Goal: Information Seeking & Learning: Learn about a topic

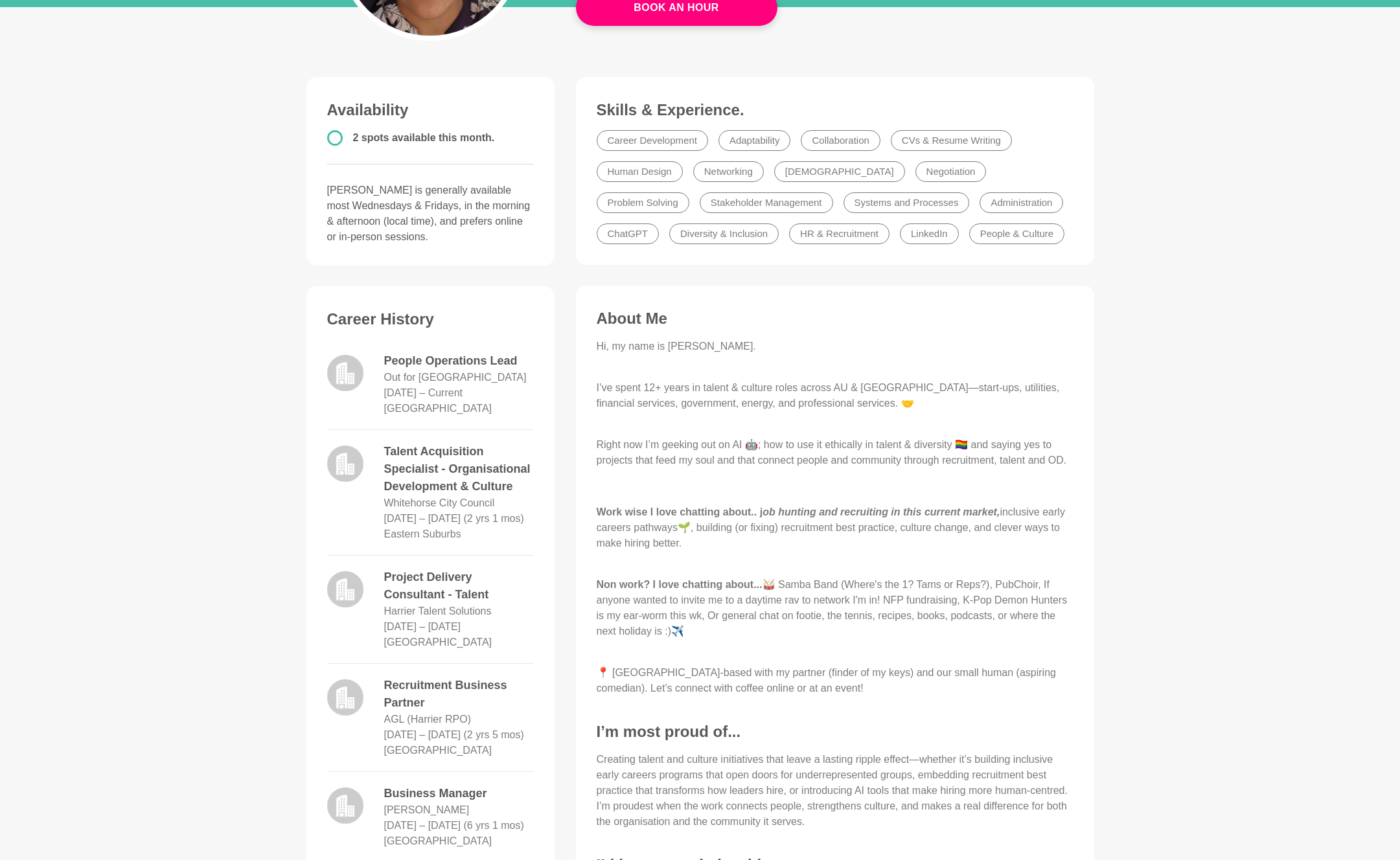
scroll to position [476, 0]
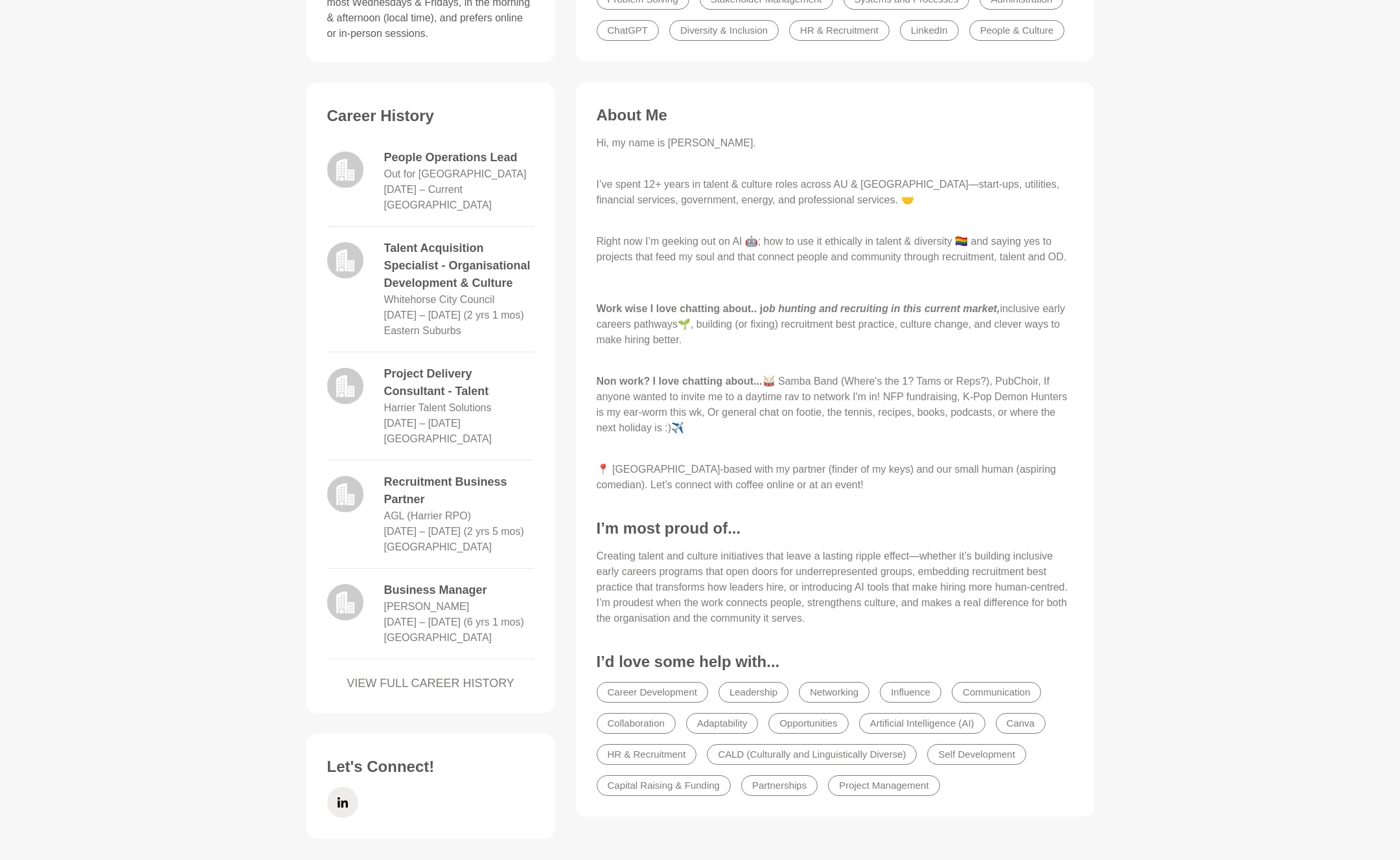
click at [818, 291] on p at bounding box center [835, 283] width 477 height 15
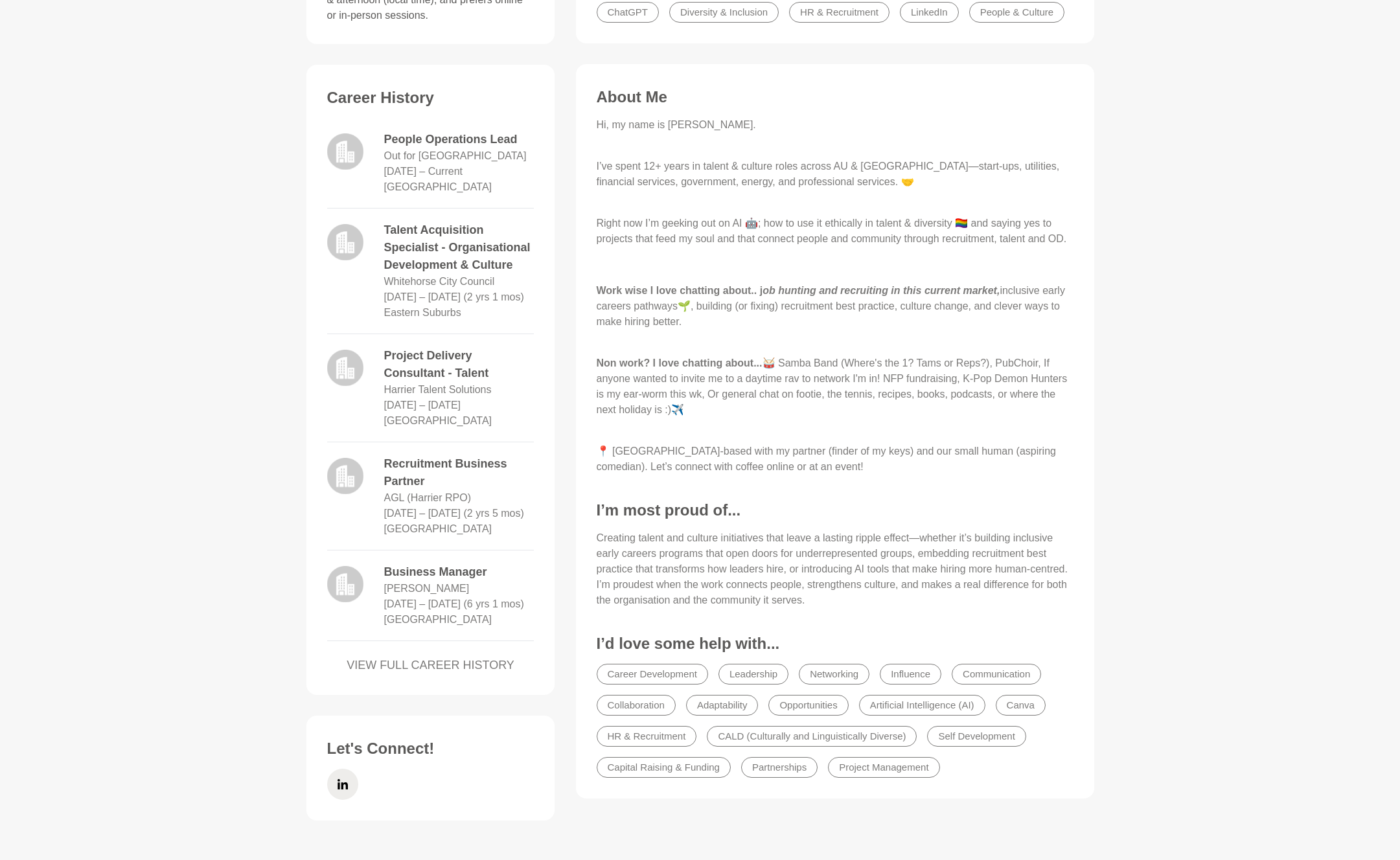
click at [855, 247] on p "Right now I’m geeking out on AI 🤖; how to use it ethically in talent & diversit…" at bounding box center [835, 223] width 477 height 46
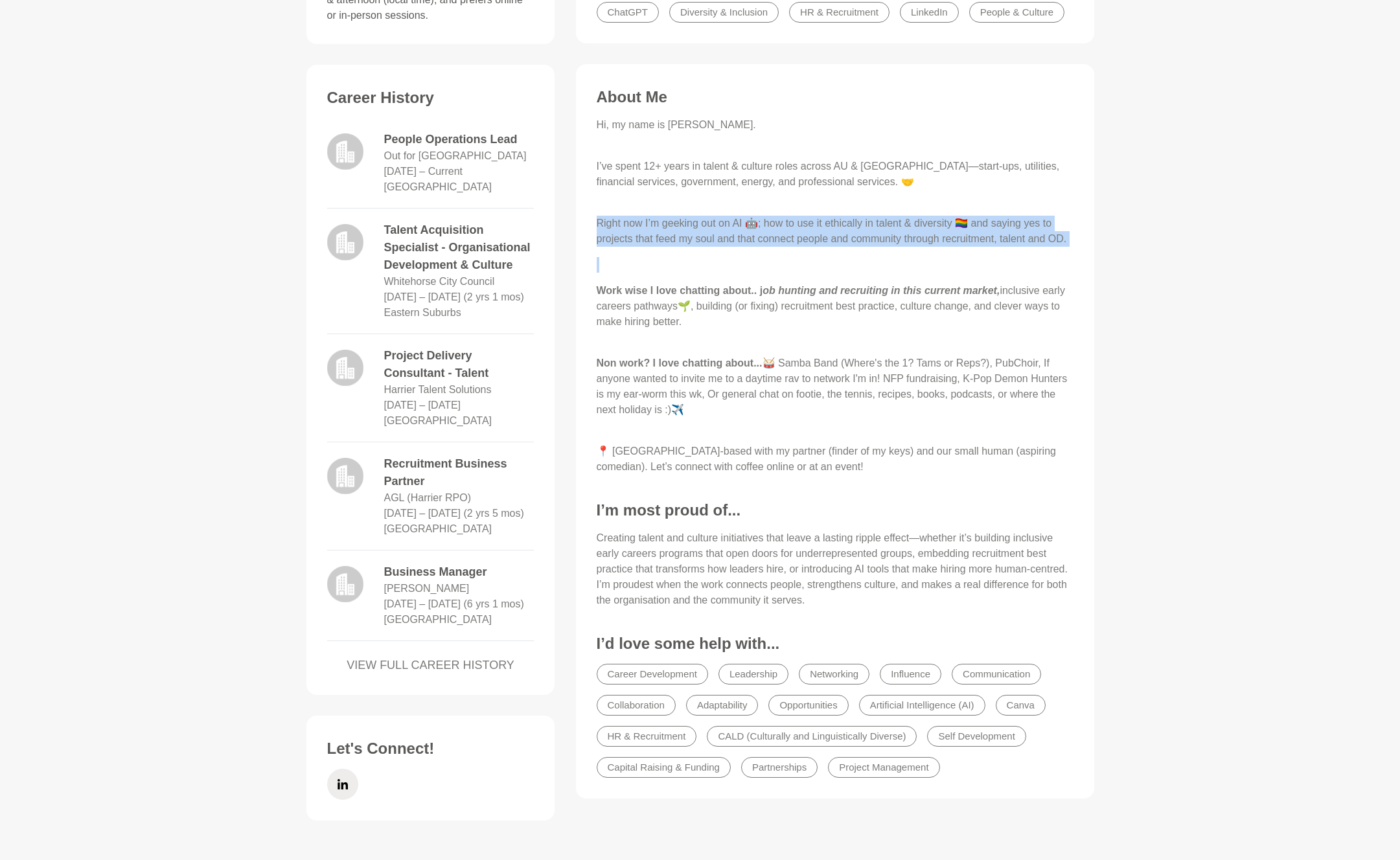
click at [806, 346] on p "Work wise I love chatting about.. j ob hunting and recruiting in this current m…" at bounding box center [835, 314] width 477 height 62
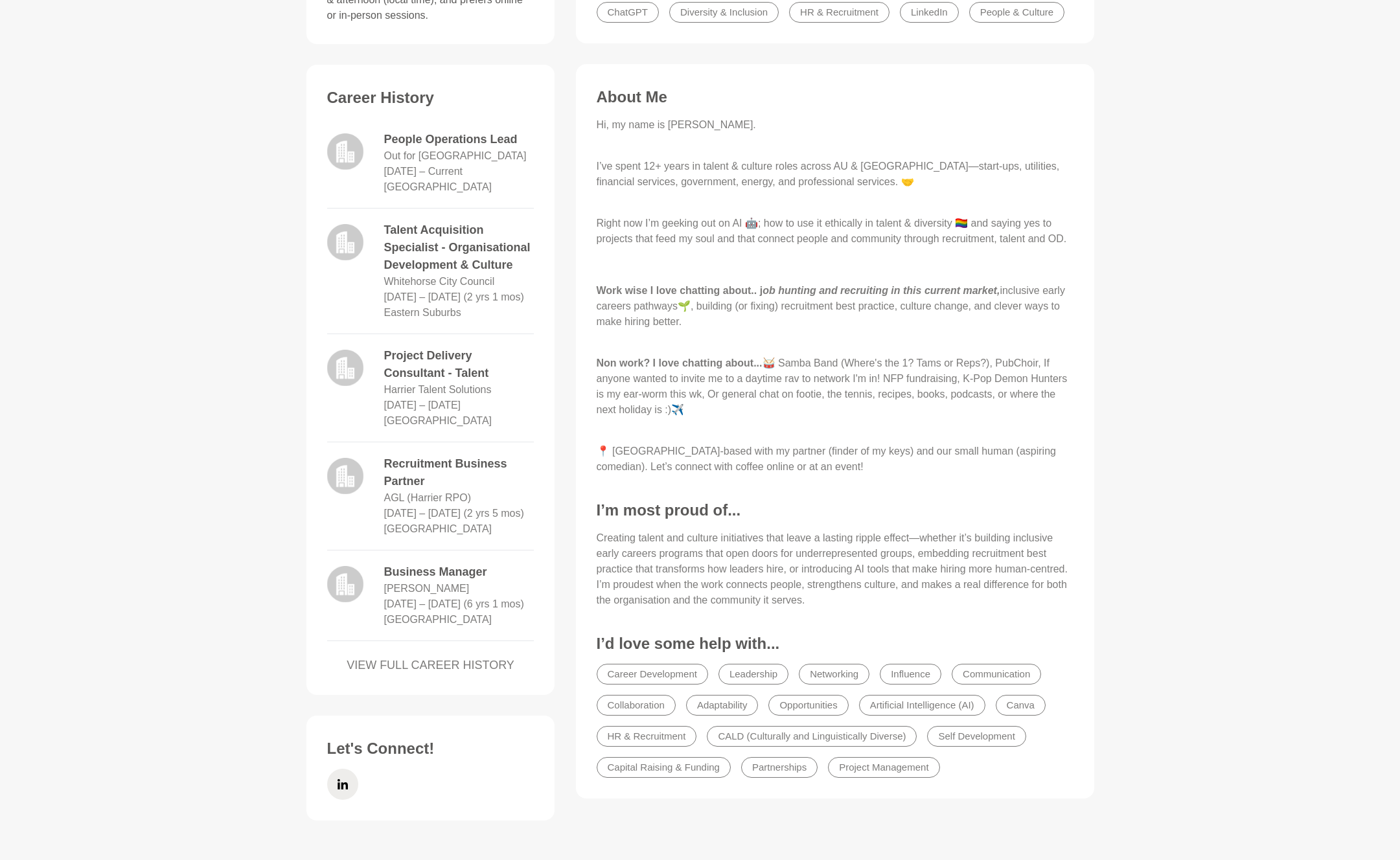
click at [806, 346] on p "Work wise I love chatting about.. j ob hunting and recruiting in this current m…" at bounding box center [835, 314] width 477 height 62
click at [800, 328] on p "Work wise I love chatting about.. j ob hunting and recruiting in this current m…" at bounding box center [835, 314] width 477 height 62
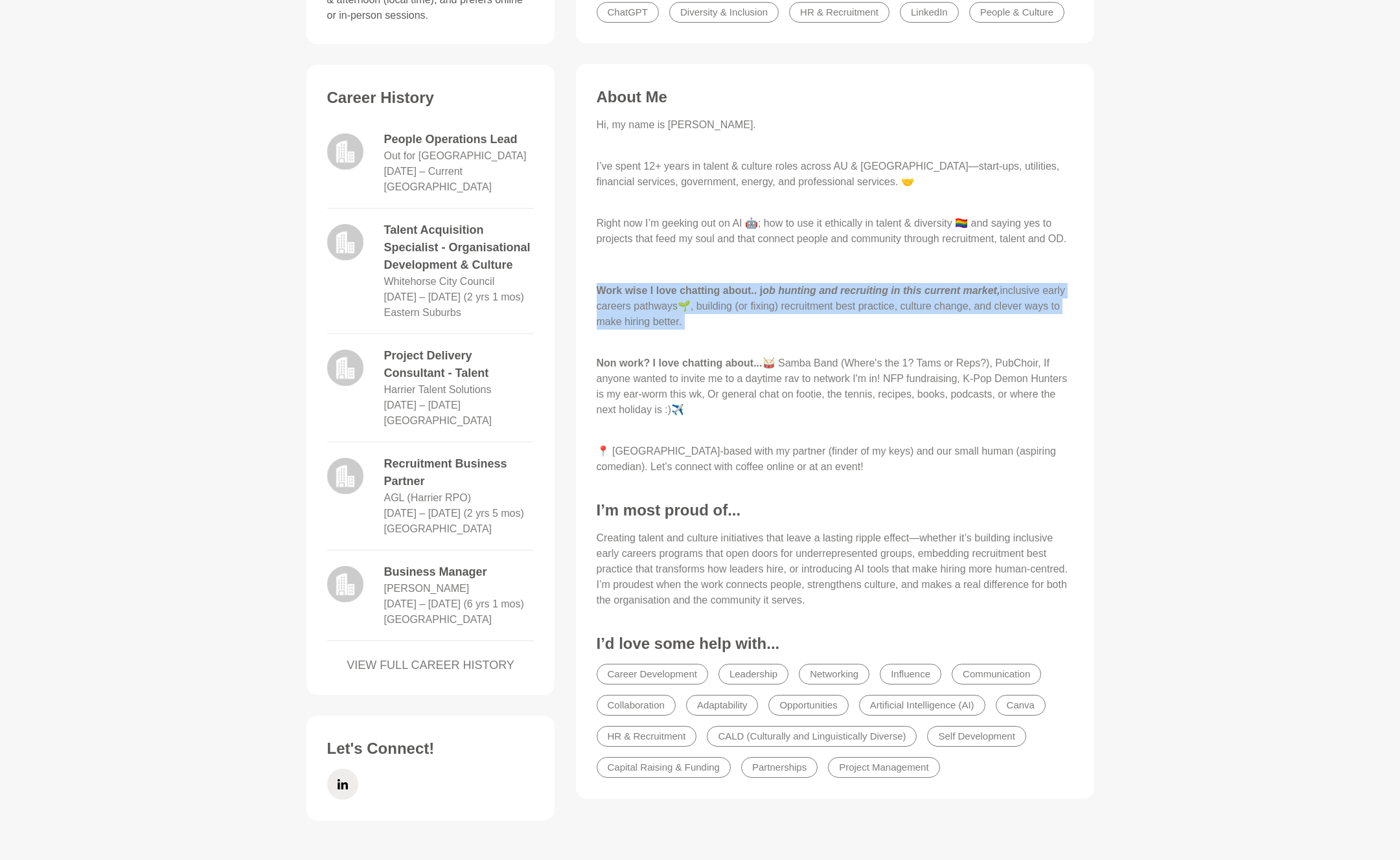
click at [778, 414] on p "Non work? I love chatting about... 🥁 Samba Band (Where's the 1? Tams or Reps?),…" at bounding box center [835, 394] width 477 height 77
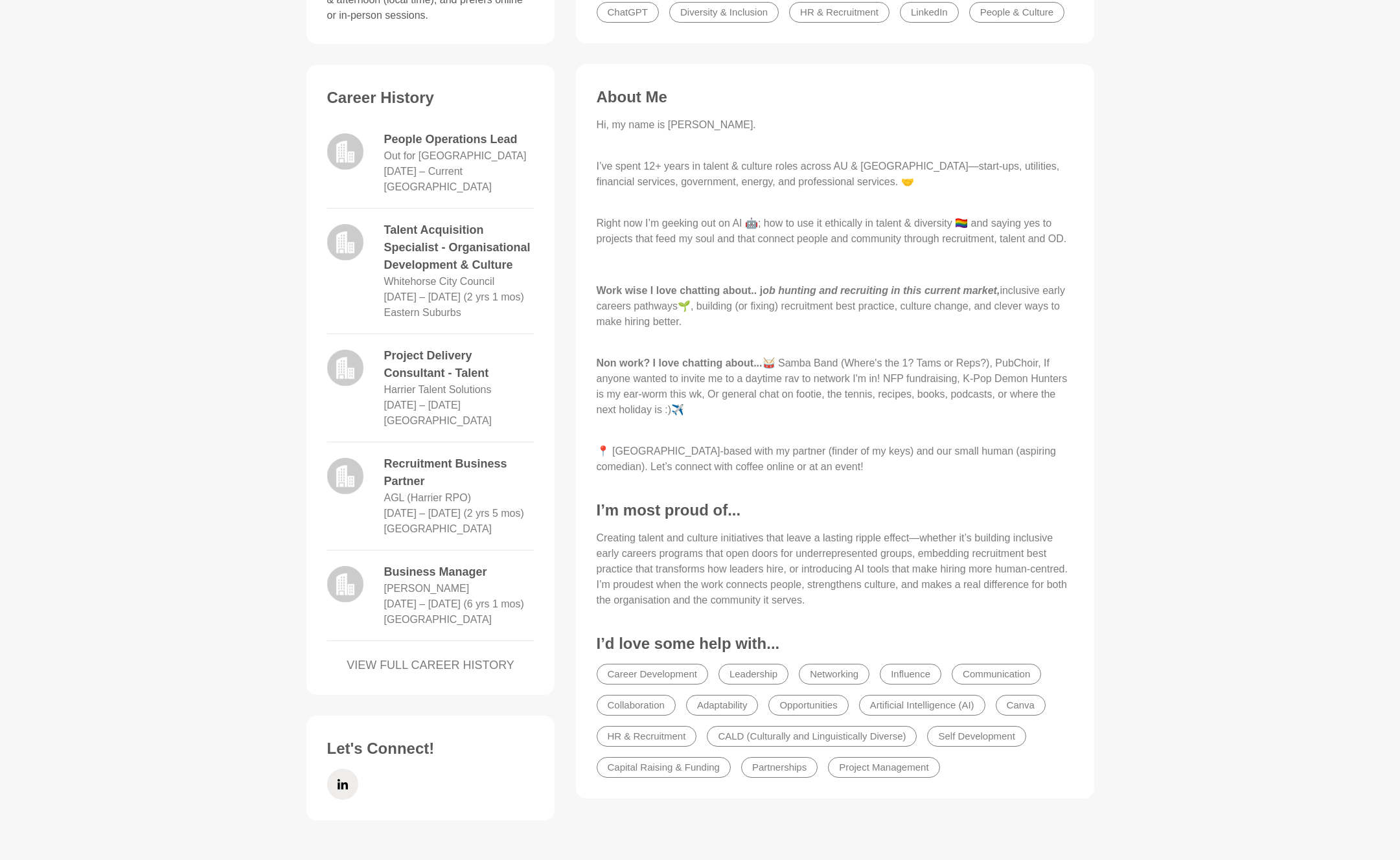
click at [778, 414] on p "Non work? I love chatting about... 🥁 Samba Band (Where's the 1? Tams or Reps?),…" at bounding box center [835, 394] width 477 height 77
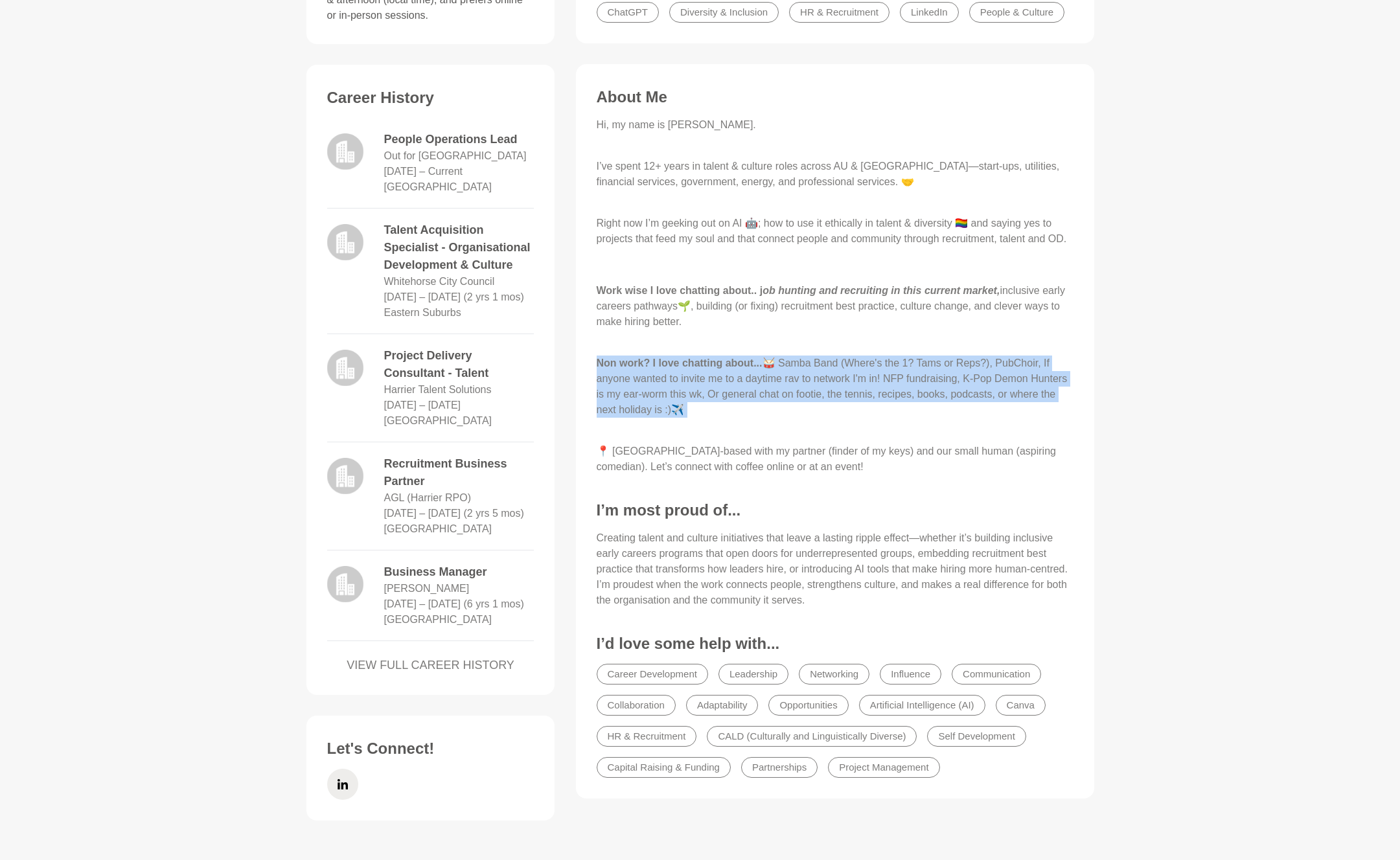
click at [775, 434] on p "Non work? I love chatting about... 🥁 Samba Band (Where's the 1? Tams or Reps?),…" at bounding box center [835, 394] width 477 height 77
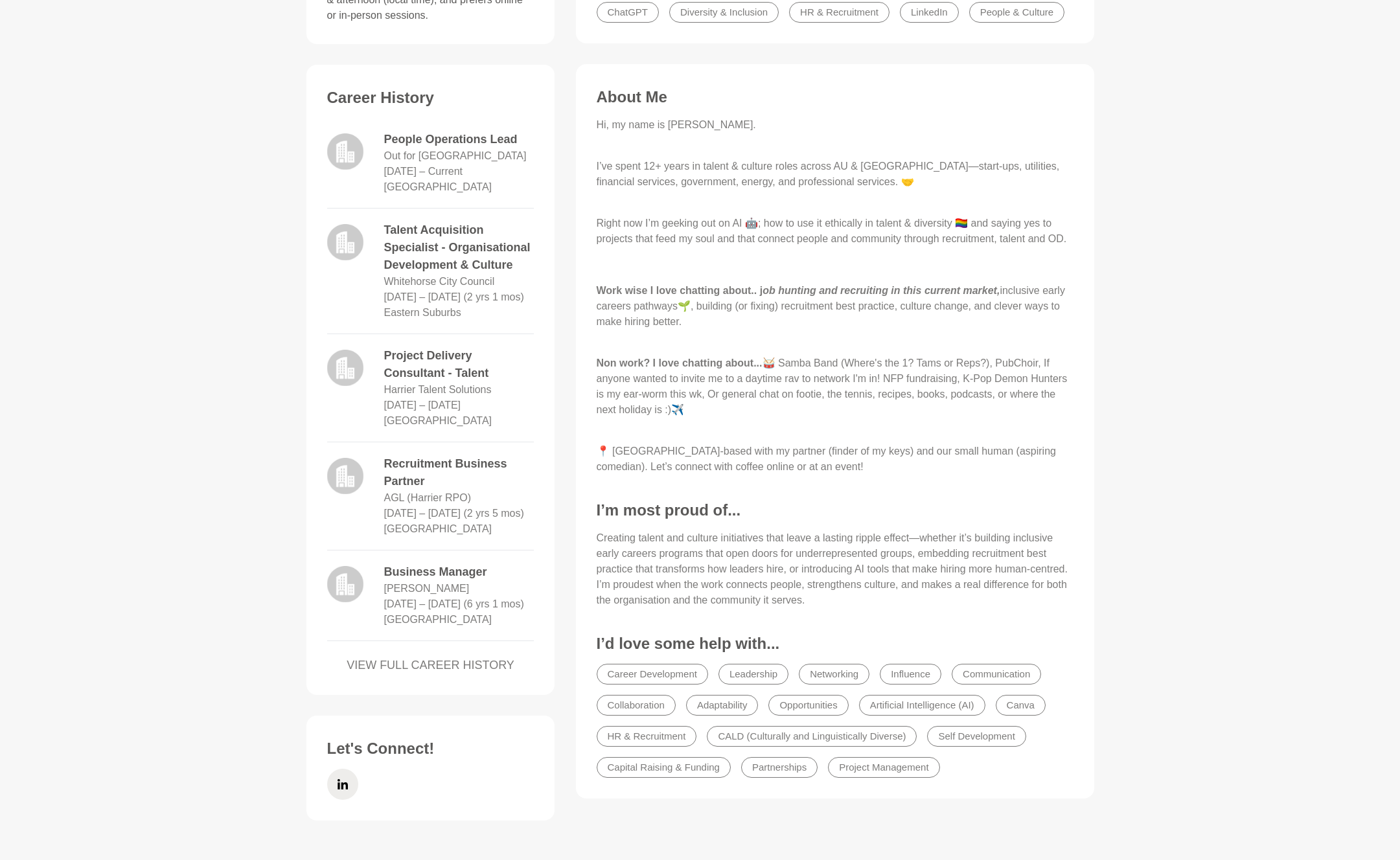
click at [1185, 428] on main "Book An Hour [PERSON_NAME] Talent Acquisition [GEOGRAPHIC_DATA], [GEOGRAPHIC_DA…" at bounding box center [700, 208] width 1400 height 1312
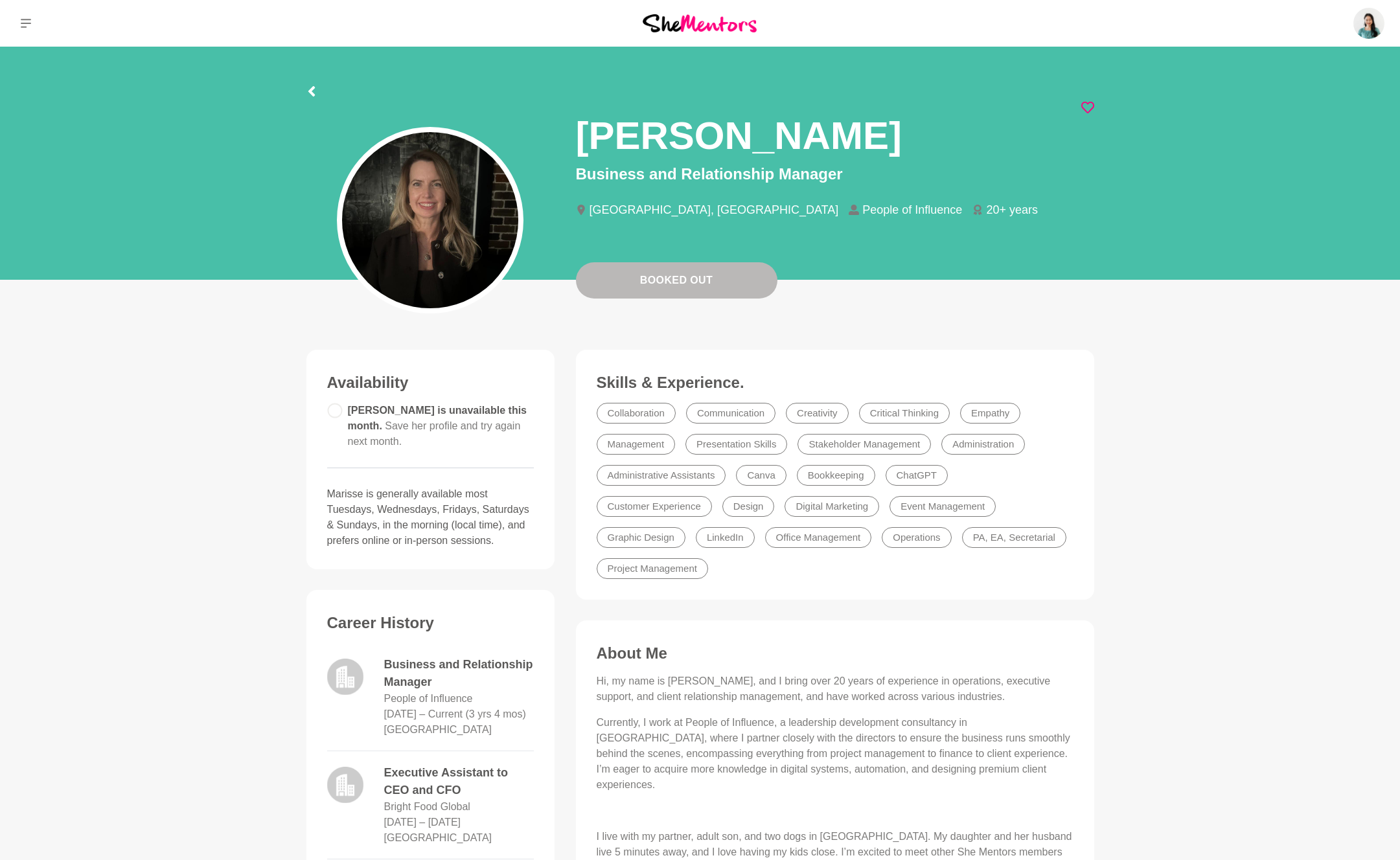
click at [1090, 105] on icon at bounding box center [1087, 107] width 13 height 13
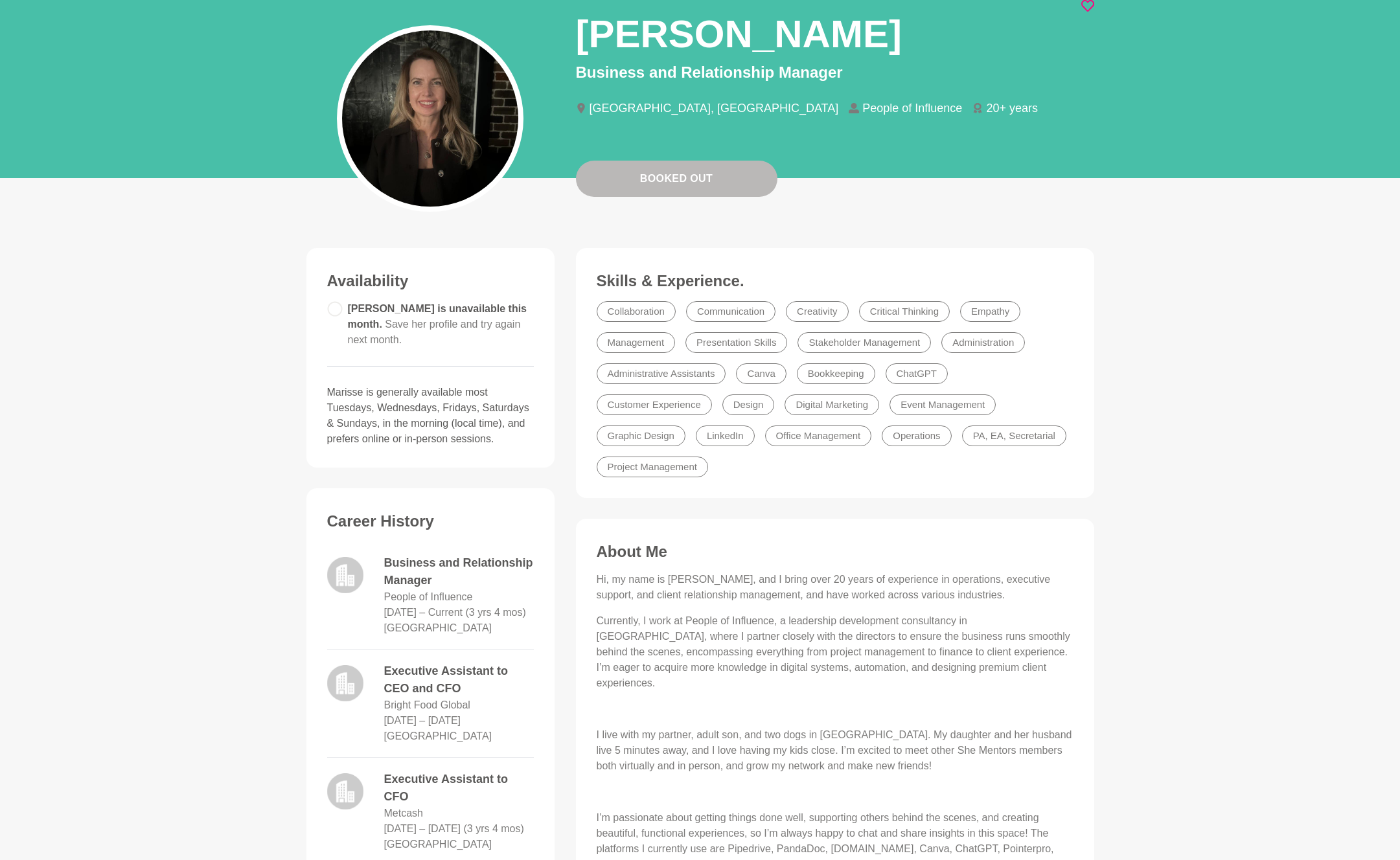
scroll to position [264, 0]
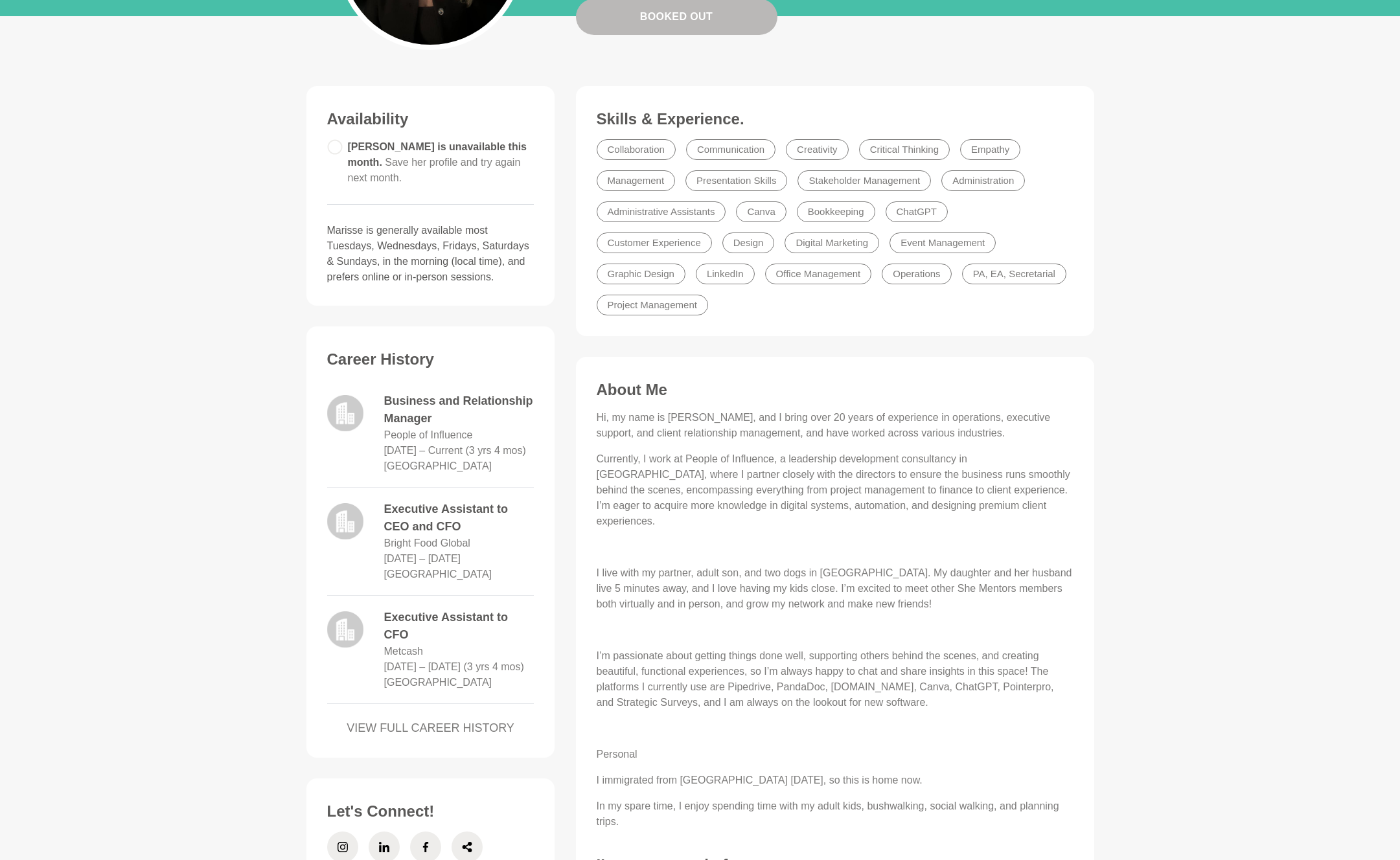
click at [836, 484] on div "Hi, my name is Marisse, and I bring over 20 years of experience in operations, …" at bounding box center [835, 620] width 477 height 419
click at [822, 465] on p "Currently, I work at People of Influence, a leadership development consultancy …" at bounding box center [835, 490] width 477 height 77
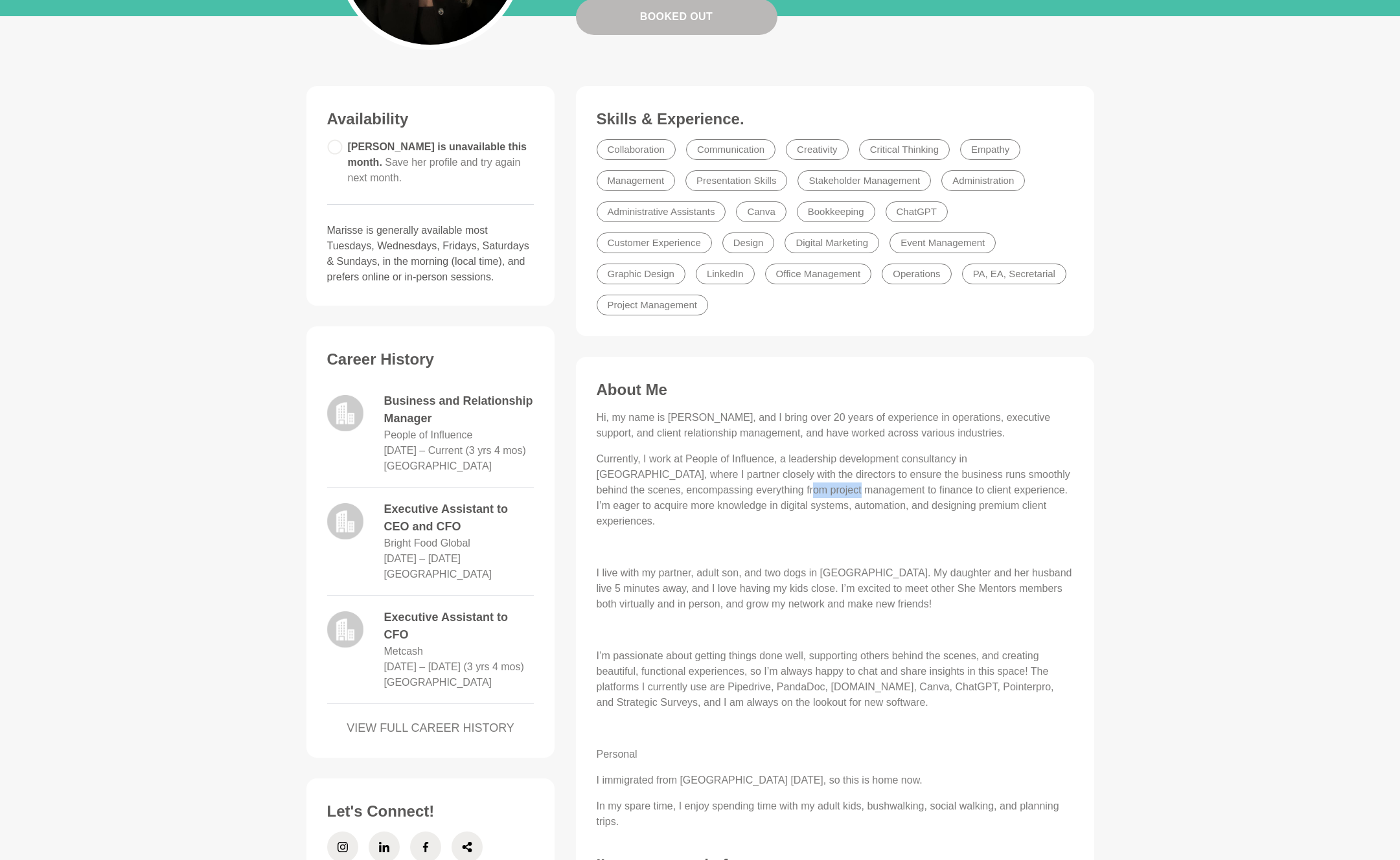
click at [822, 465] on p "Currently, I work at People of Influence, a leadership development consultancy …" at bounding box center [835, 490] width 477 height 77
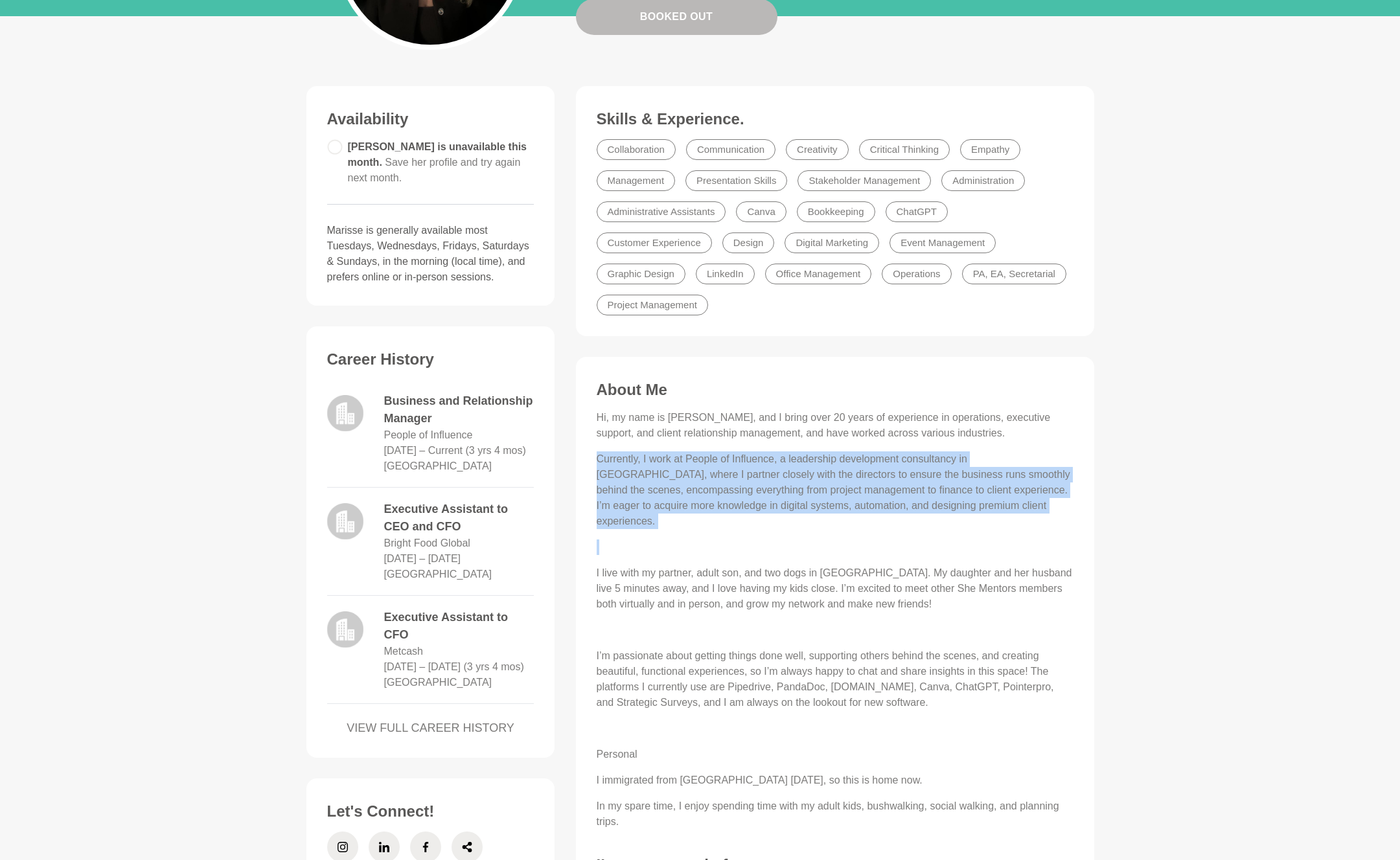
click at [758, 566] on p "I live with my partner, adult son, and two dogs in Sydney. My daughter and her …" at bounding box center [835, 588] width 477 height 46
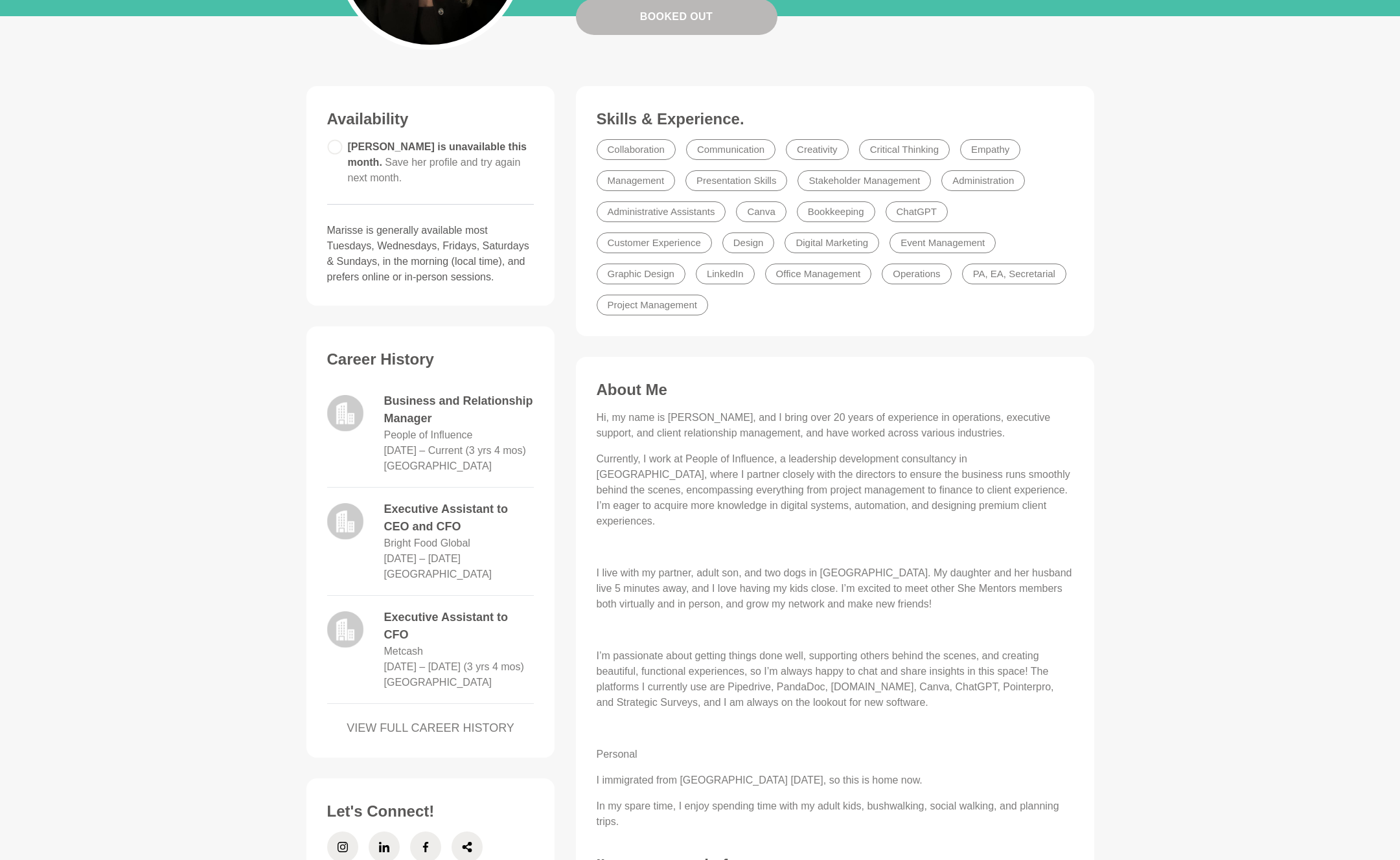
click at [758, 566] on p "I live with my partner, adult son, and two dogs in Sydney. My daughter and her …" at bounding box center [835, 588] width 477 height 46
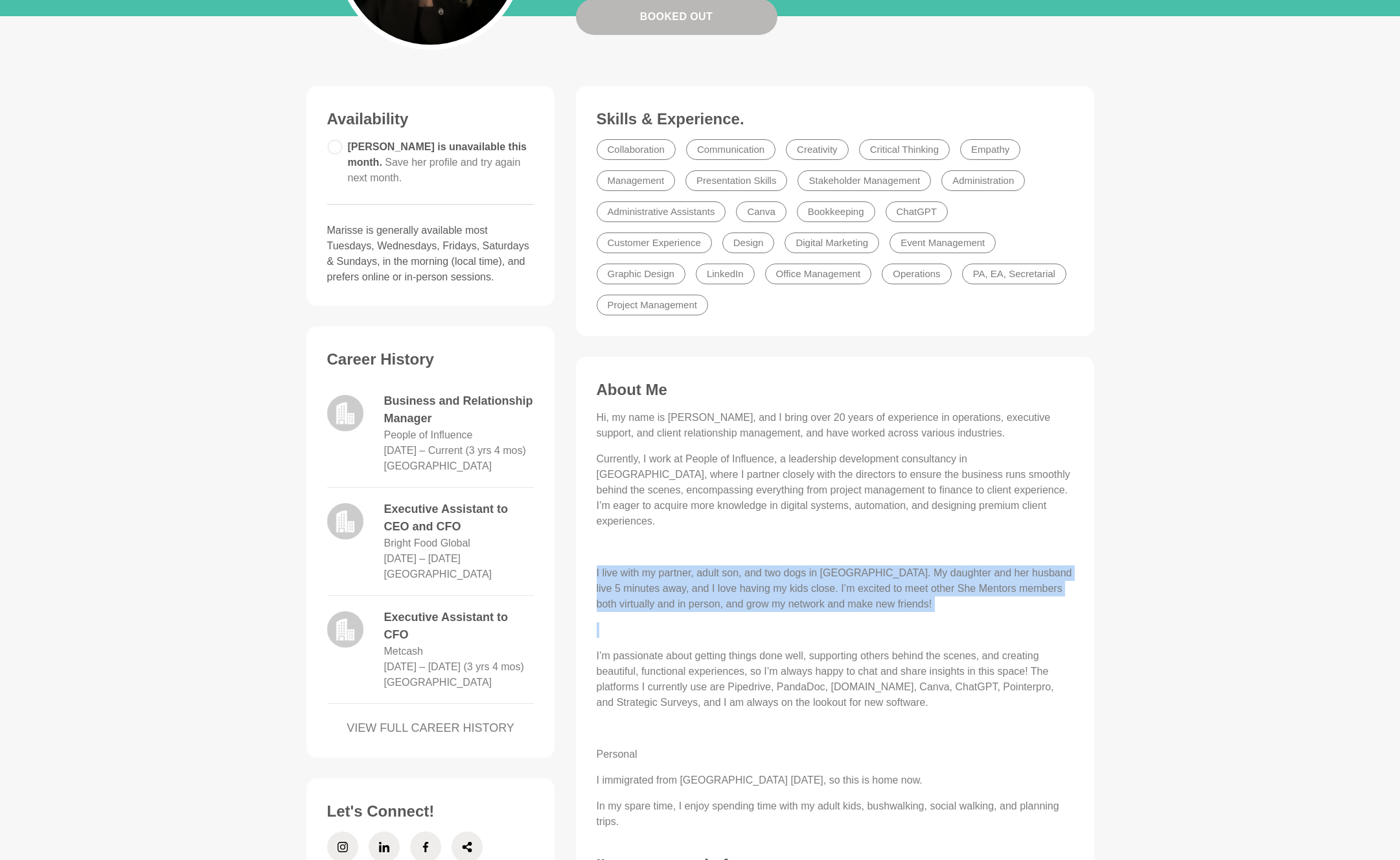
click at [688, 648] on p "I’m passionate about getting things done well, supporting others behind the sce…" at bounding box center [835, 679] width 477 height 62
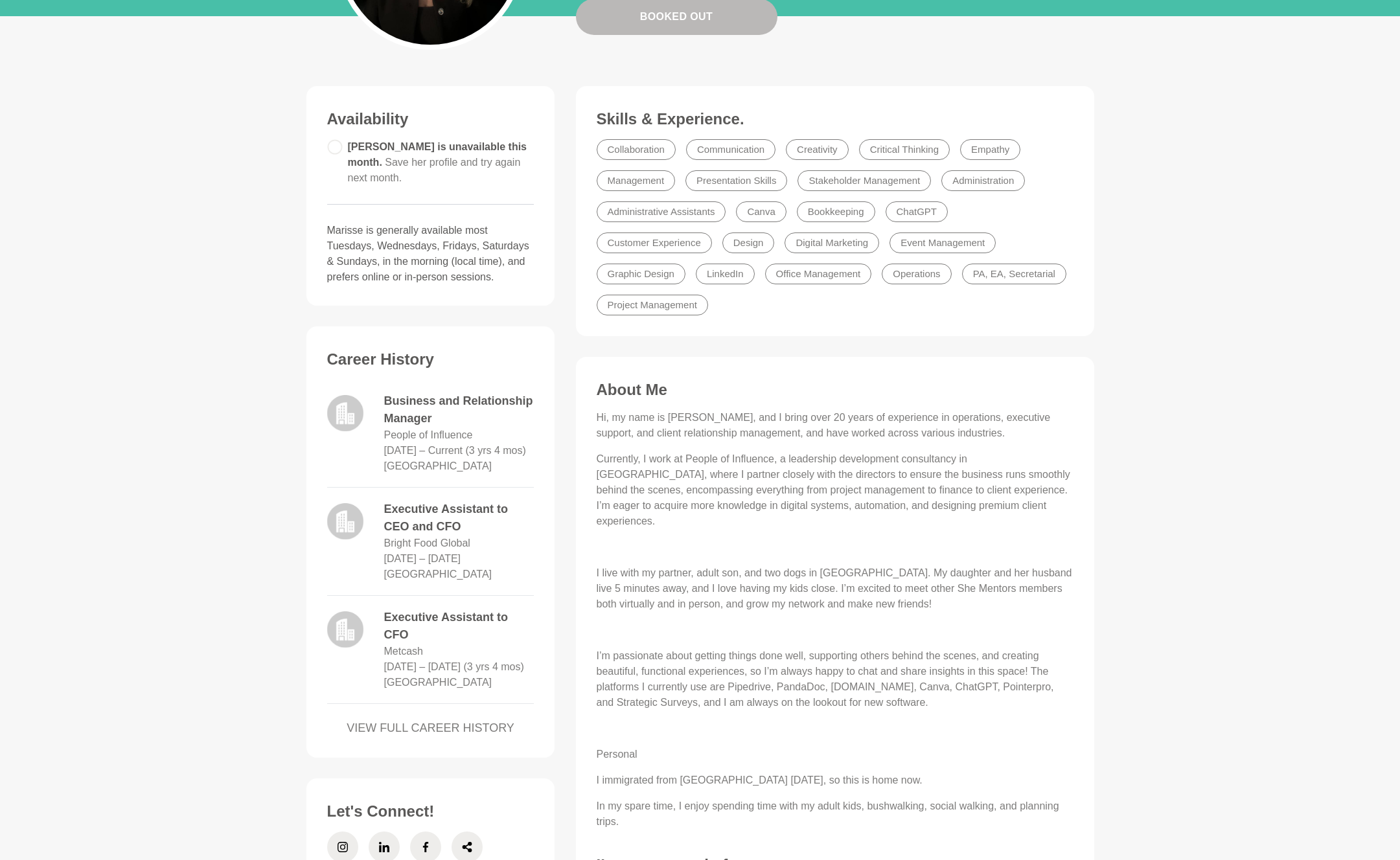
click at [688, 648] on p "I’m passionate about getting things done well, supporting others behind the sce…" at bounding box center [835, 679] width 477 height 62
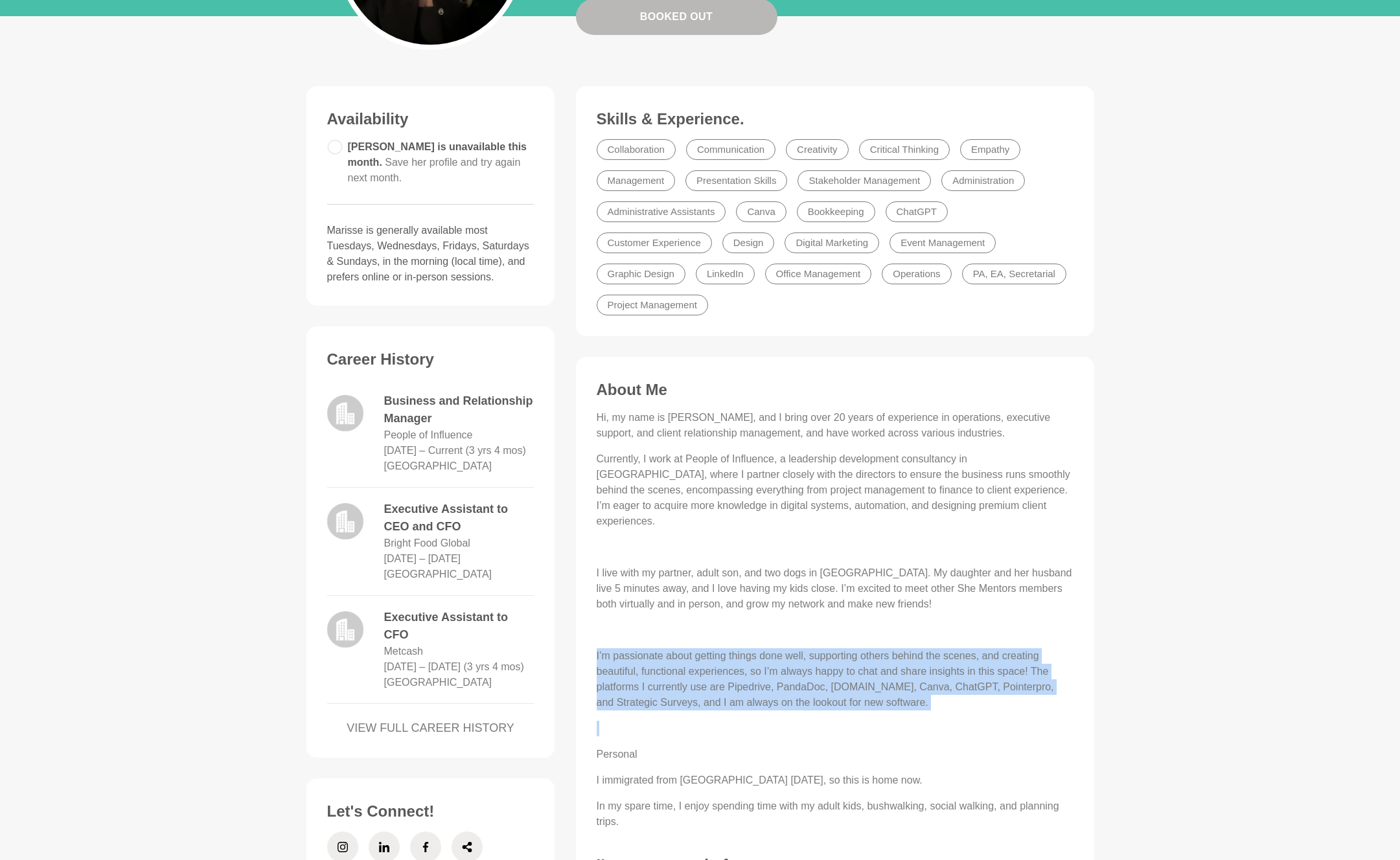
click at [688, 648] on p "I’m passionate about getting things done well, supporting others behind the sce…" at bounding box center [835, 679] width 477 height 62
click at [680, 656] on p "I’m passionate about getting things done well, supporting others behind the sce…" at bounding box center [835, 679] width 477 height 62
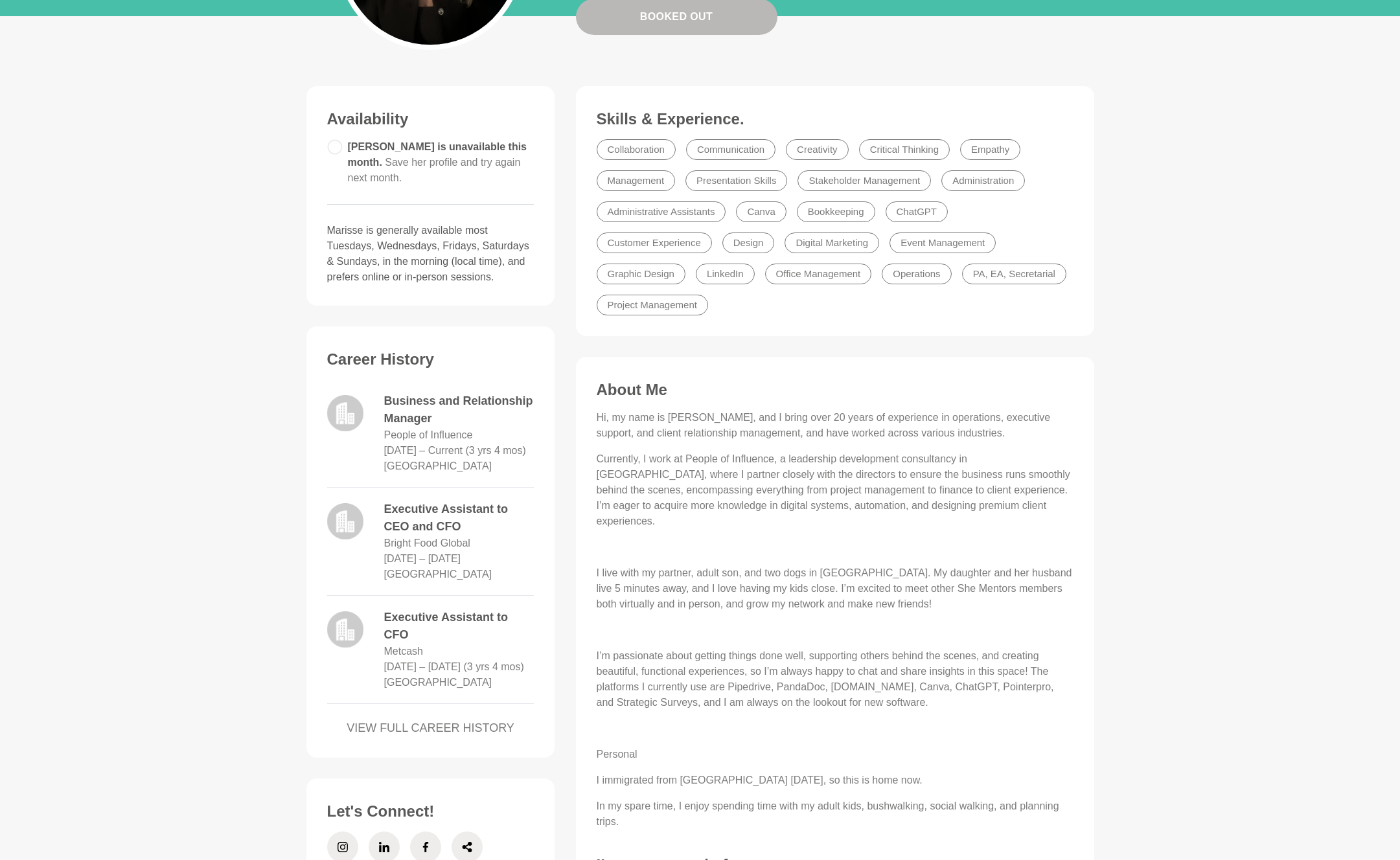
click at [680, 656] on p "I’m passionate about getting things done well, supporting others behind the sce…" at bounding box center [835, 679] width 477 height 62
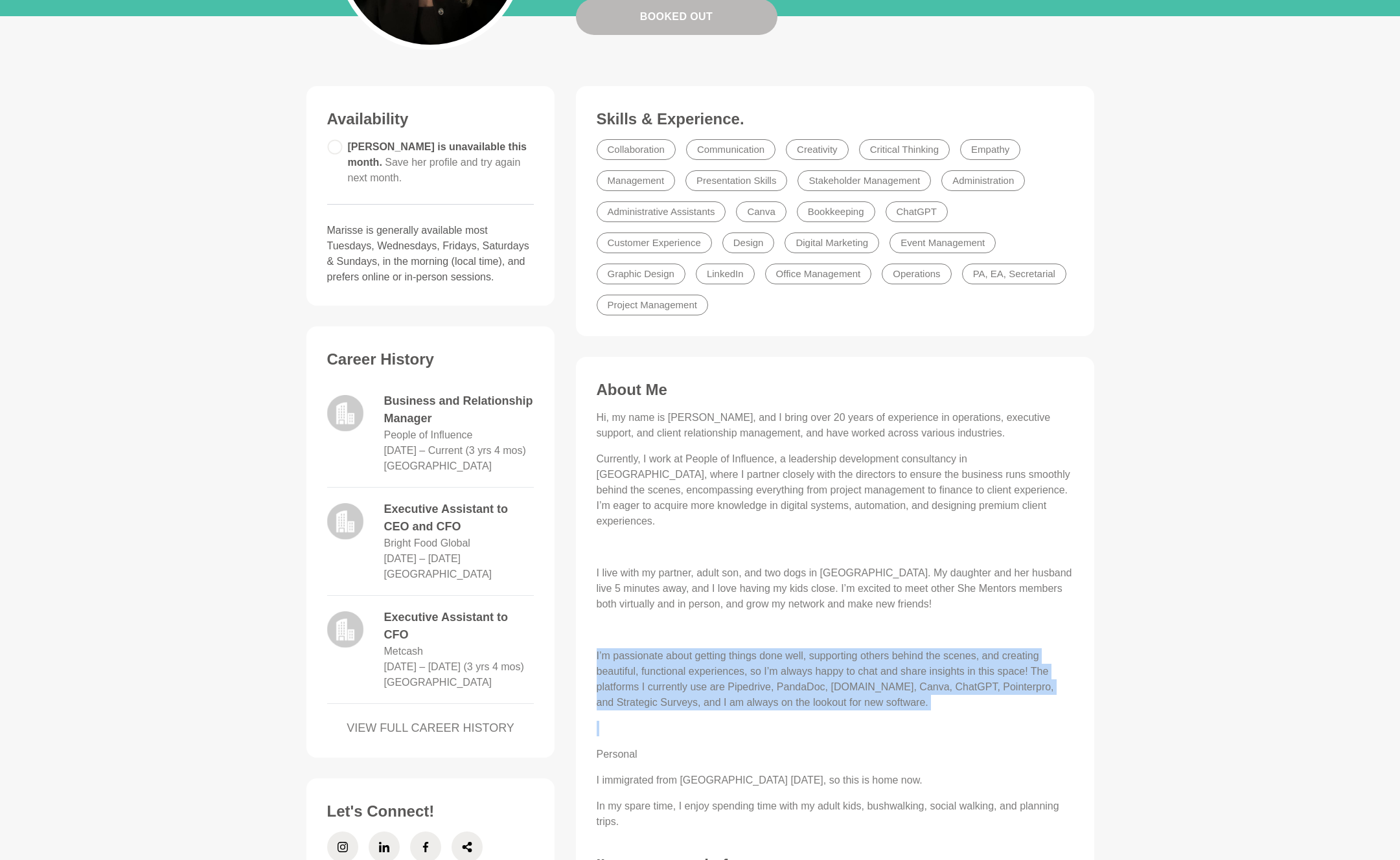
click at [663, 721] on p at bounding box center [835, 729] width 477 height 15
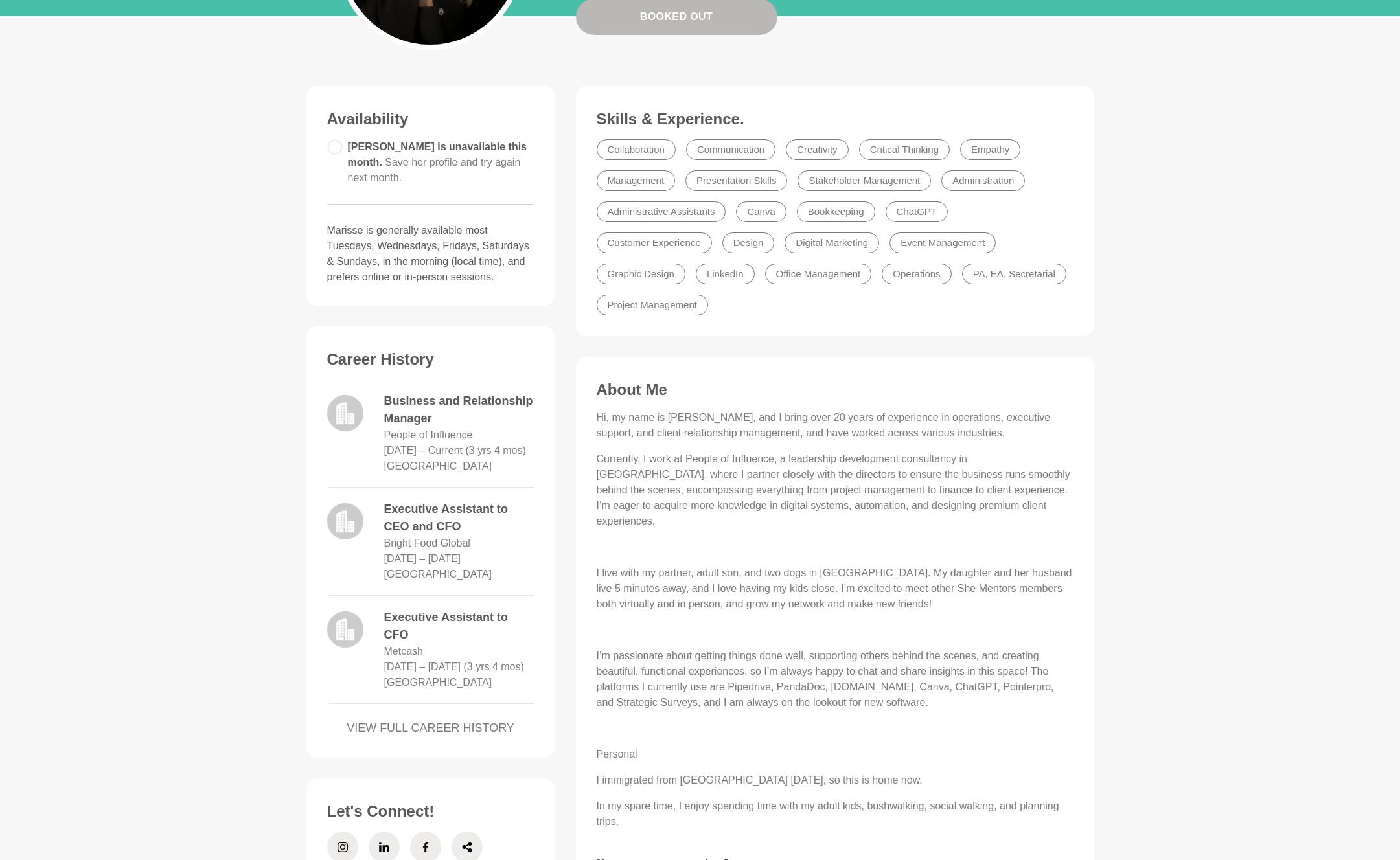
click at [651, 747] on p "Personal" at bounding box center [835, 755] width 477 height 15
click at [646, 725] on div "Hi, my name is Marisse, and I bring over 20 years of experience in operations, …" at bounding box center [835, 620] width 477 height 419
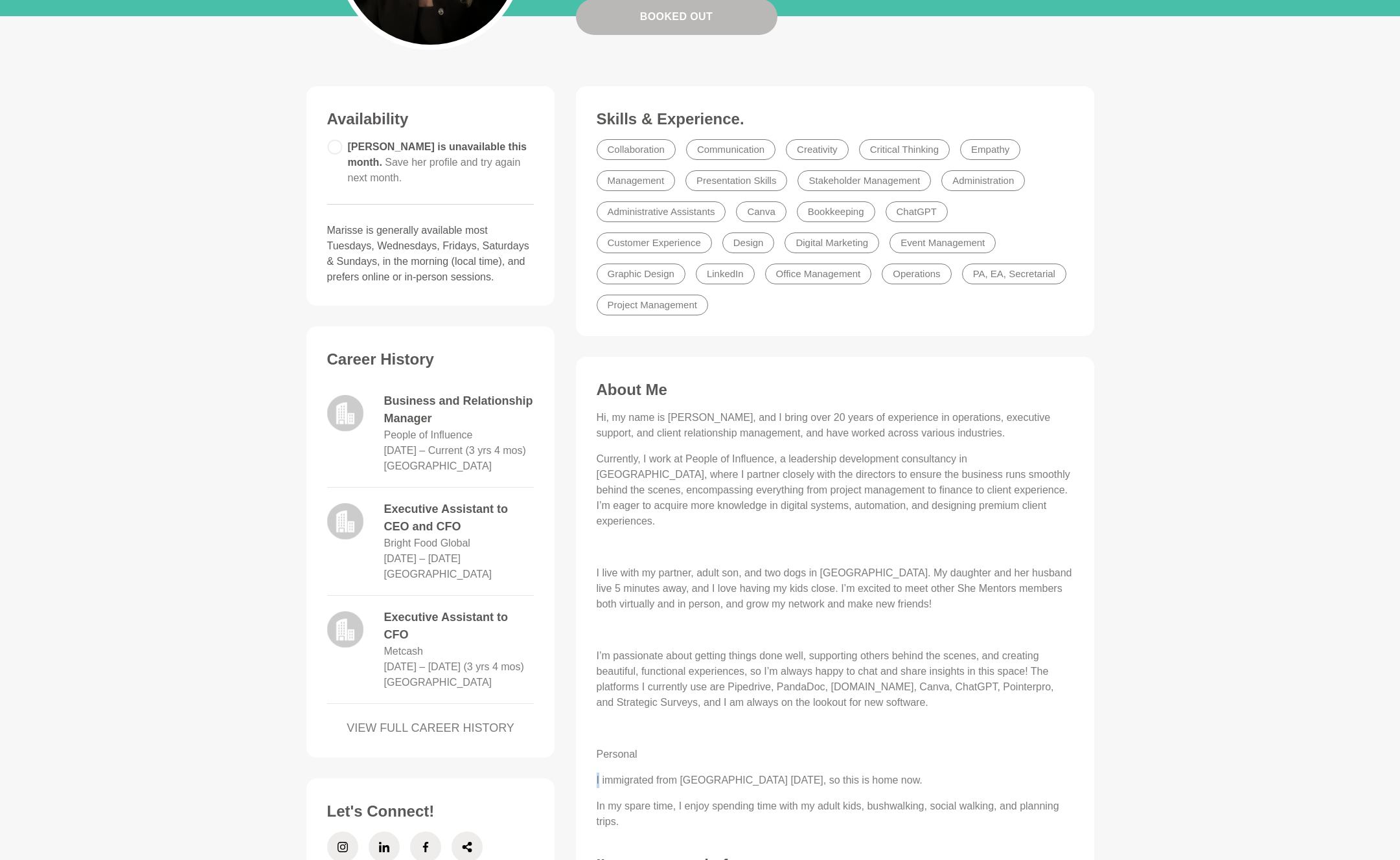
click at [646, 725] on div "Hi, my name is Marisse, and I bring over 20 years of experience in operations, …" at bounding box center [835, 620] width 477 height 419
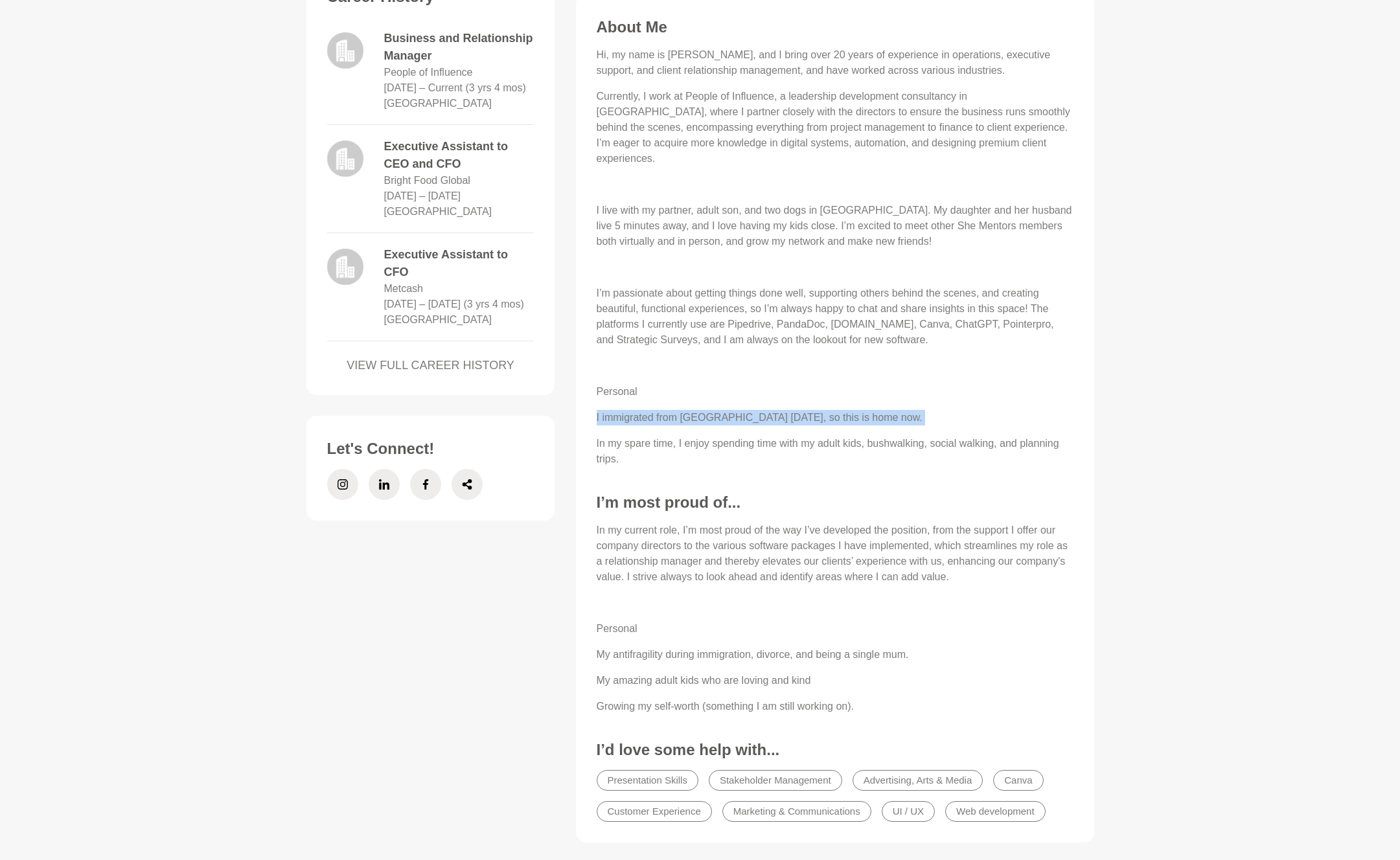
scroll to position [666, 0]
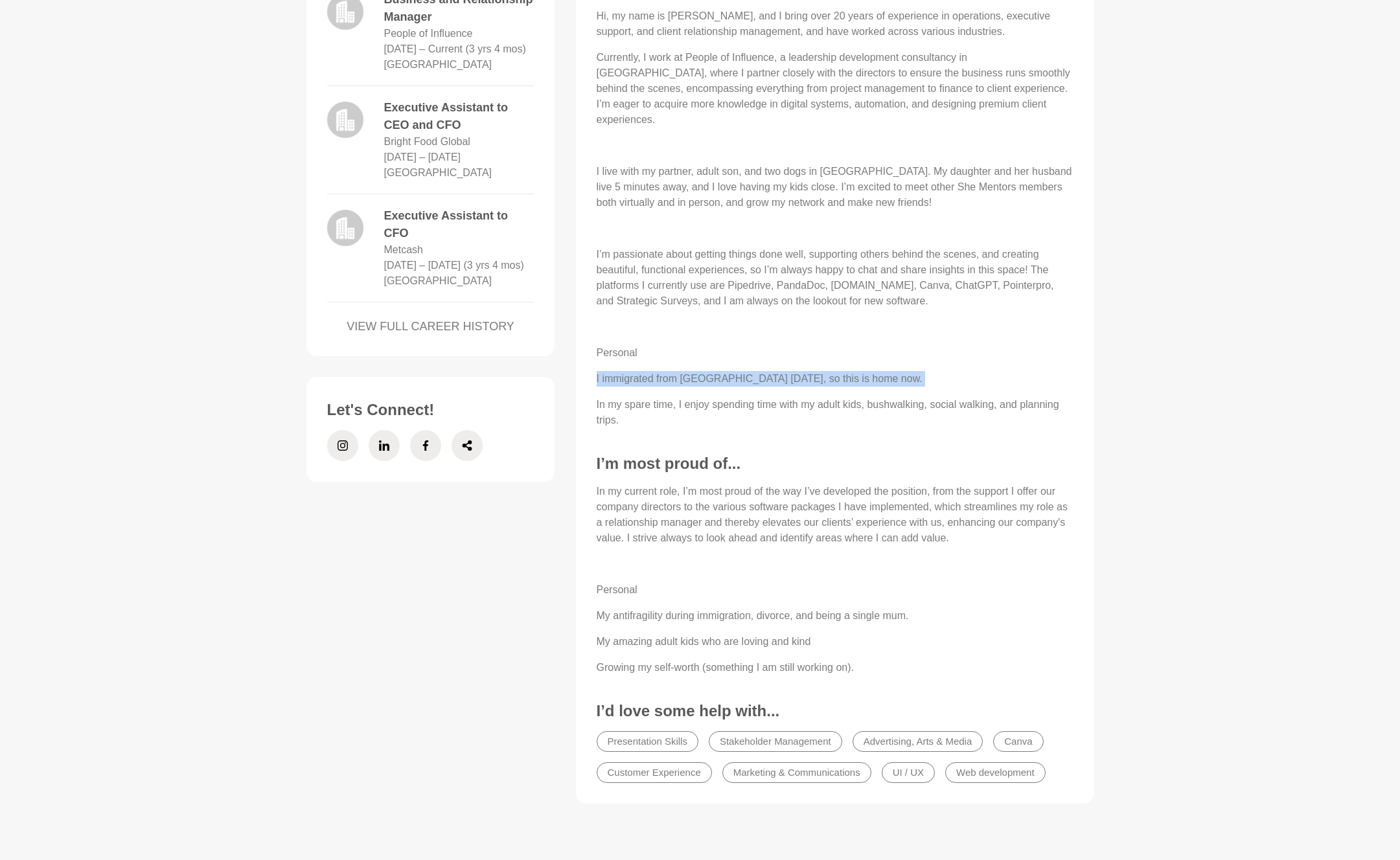
click at [824, 484] on p "In my current role, I’m most proud of the way I’ve developed the position, from…" at bounding box center [835, 515] width 477 height 62
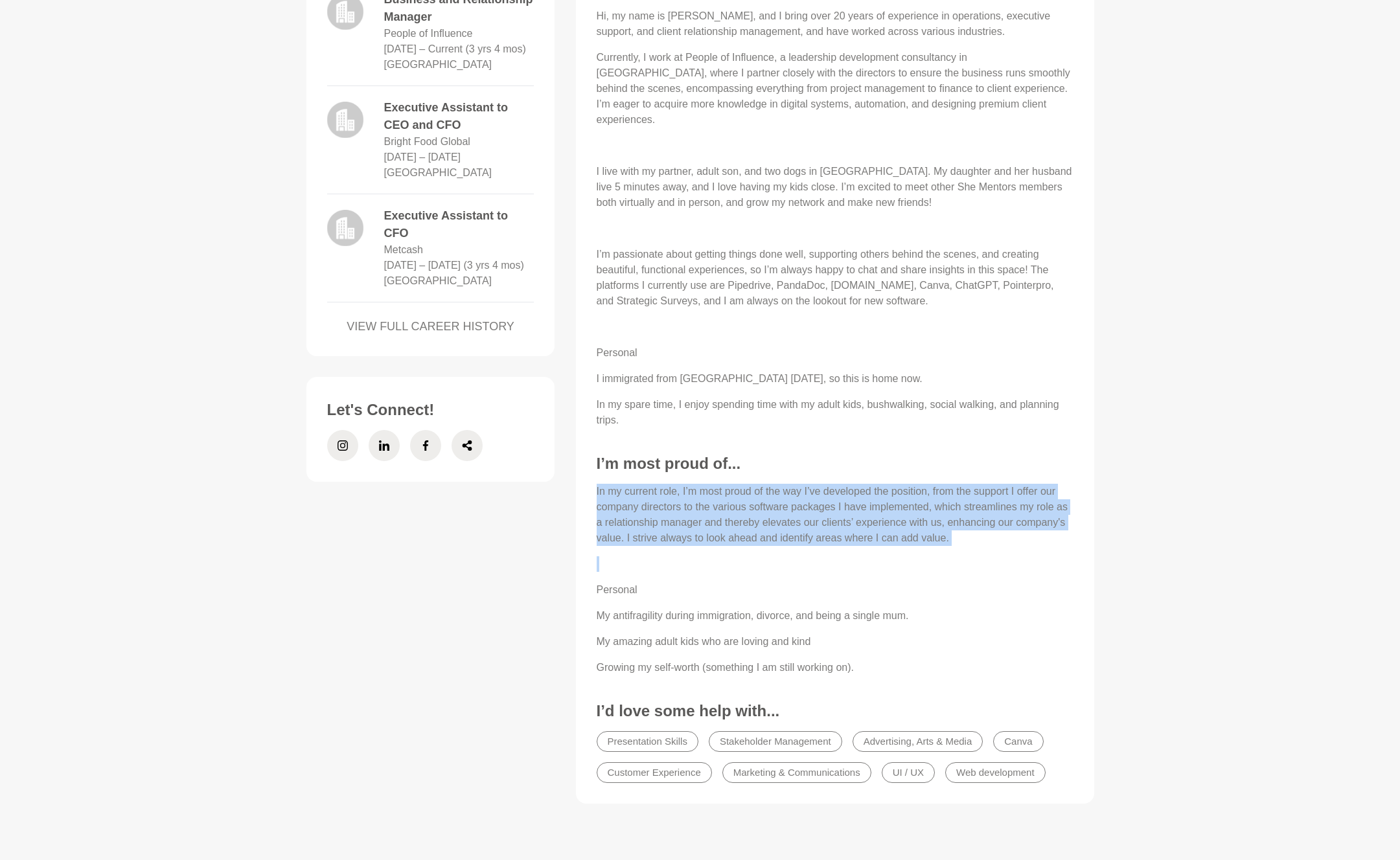
click at [824, 484] on p "In my current role, I’m most proud of the way I’ve developed the position, from…" at bounding box center [835, 515] width 477 height 62
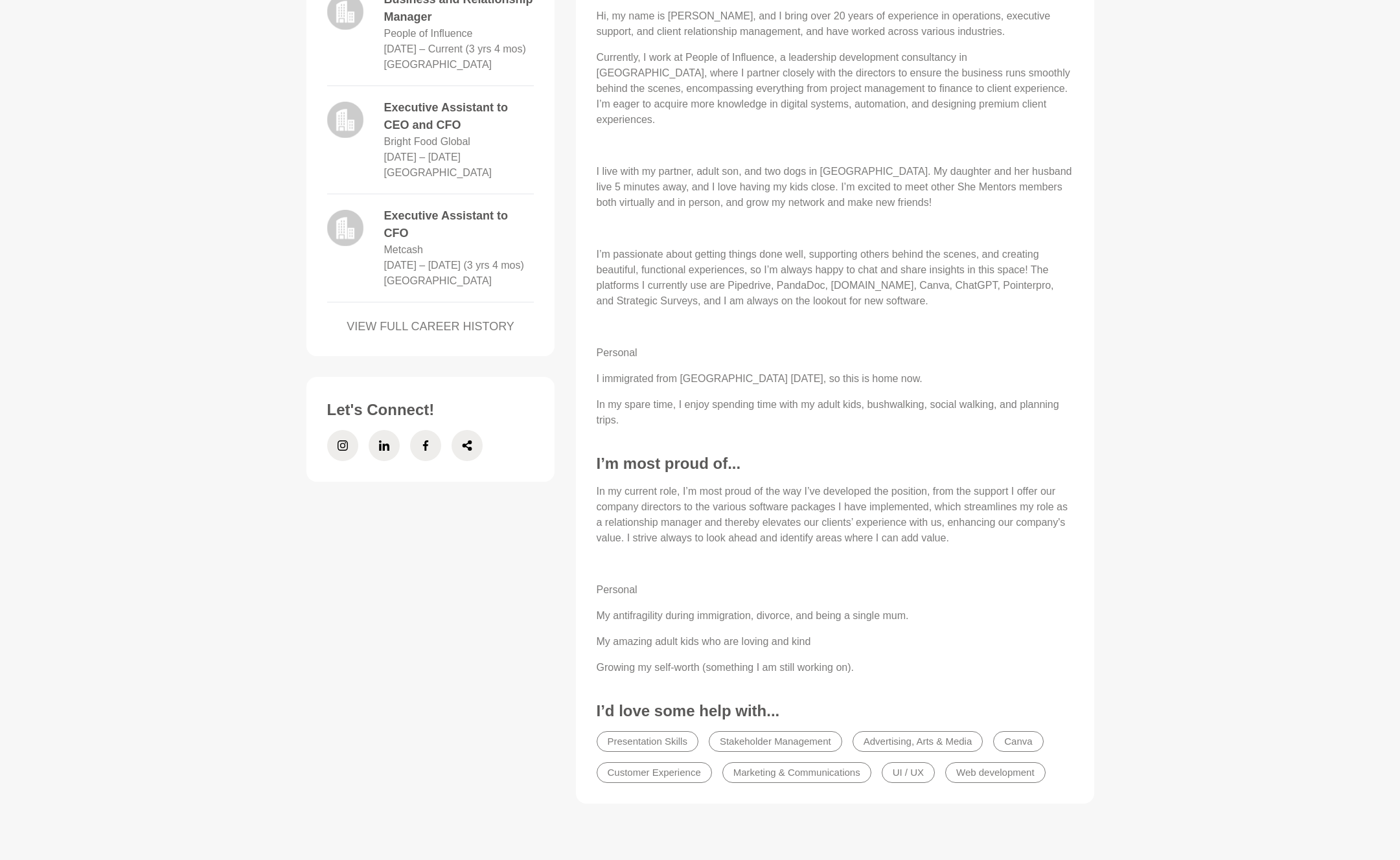
click at [824, 484] on p "In my current role, I’m most proud of the way I’ve developed the position, from…" at bounding box center [835, 515] width 477 height 62
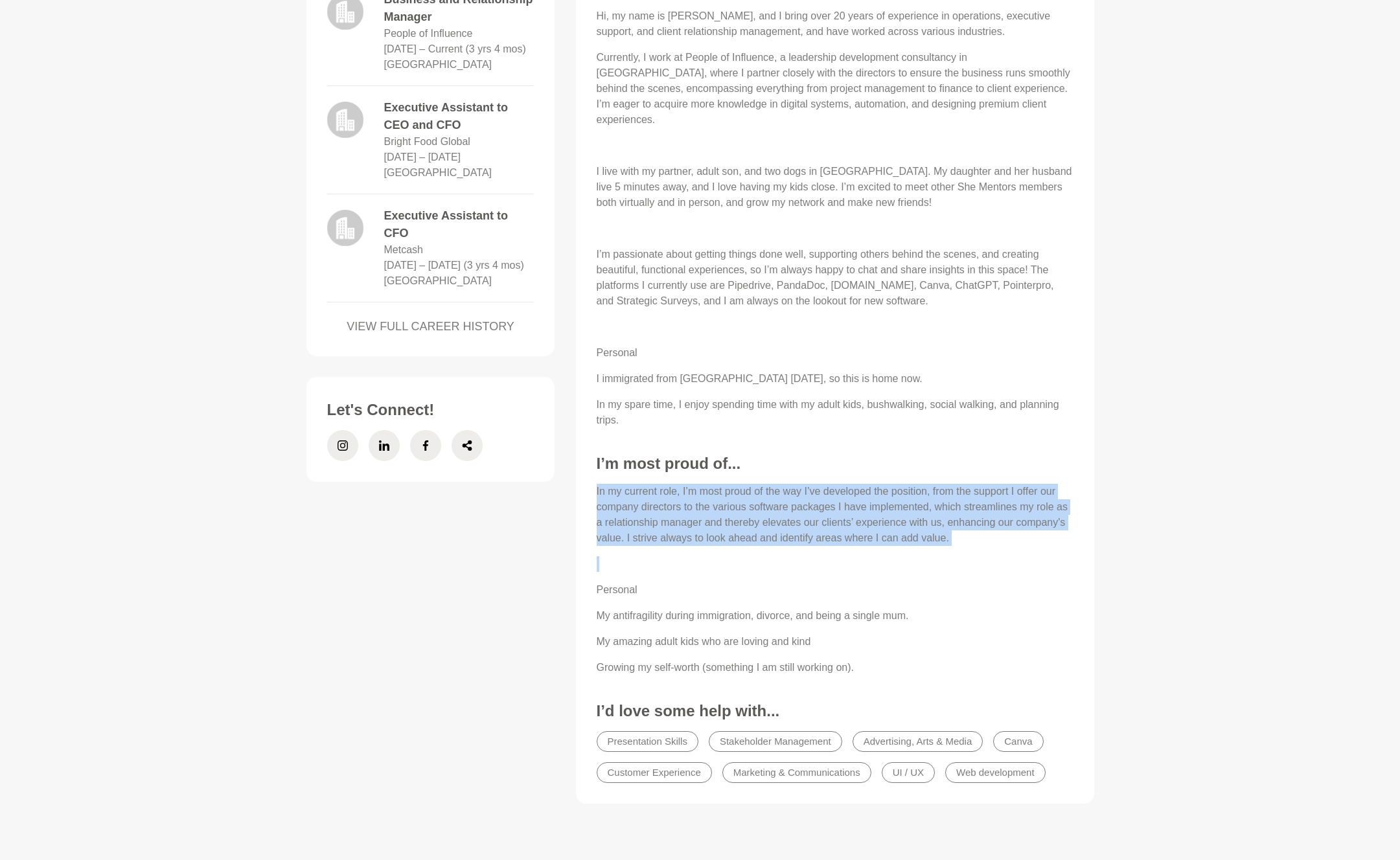
click at [1137, 484] on main "Booked Out Marisse van den Berg Business and Relationship Manager Sydney, Austr…" at bounding box center [700, 125] width 1400 height 1488
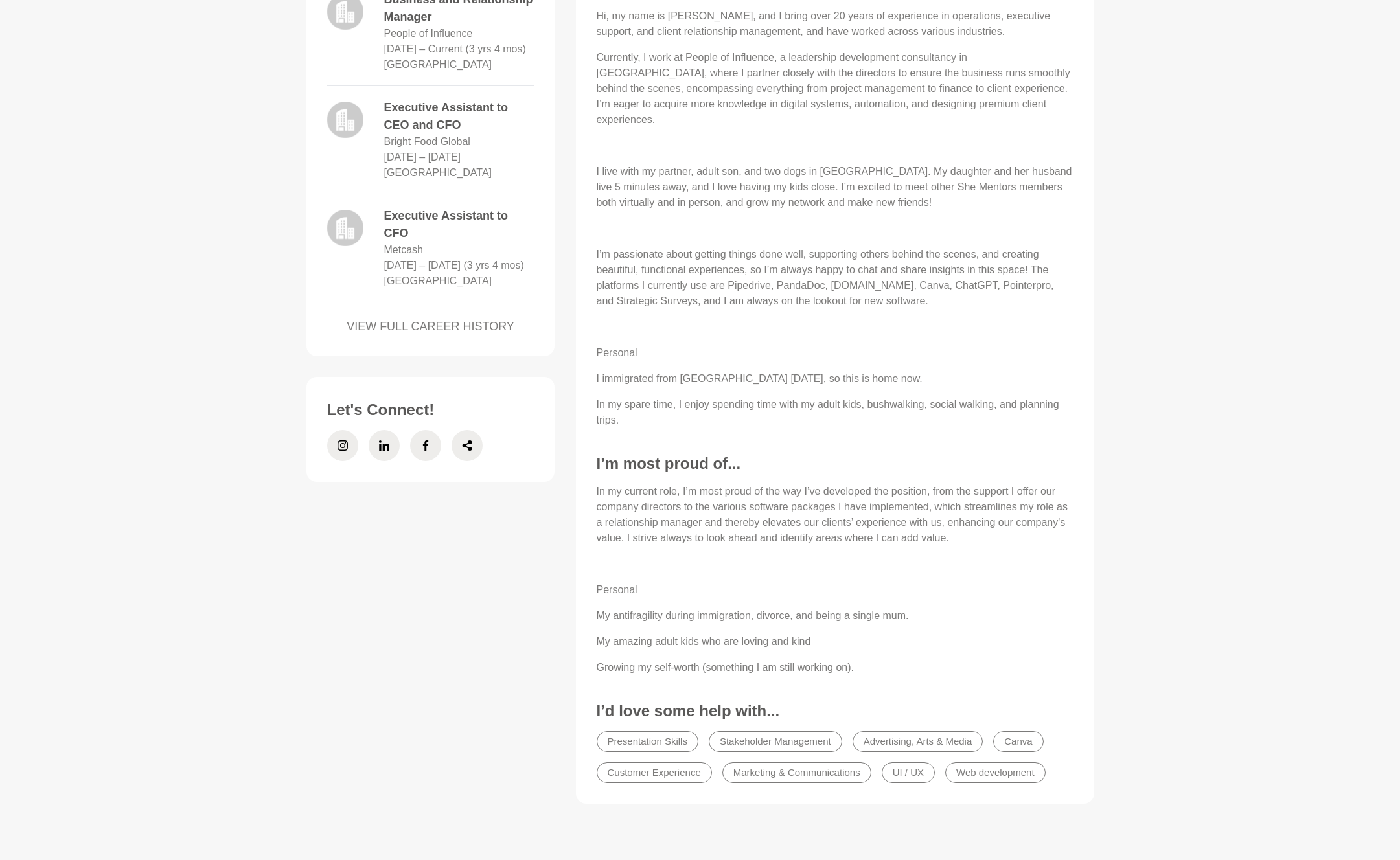
click at [1137, 484] on main "Booked Out Marisse van den Berg Business and Relationship Manager Sydney, Austr…" at bounding box center [700, 125] width 1400 height 1488
click at [1006, 504] on div "In my current role, I’m most proud of the way I’ve developed the position, from…" at bounding box center [835, 580] width 477 height 192
click at [943, 557] on p at bounding box center [835, 564] width 477 height 15
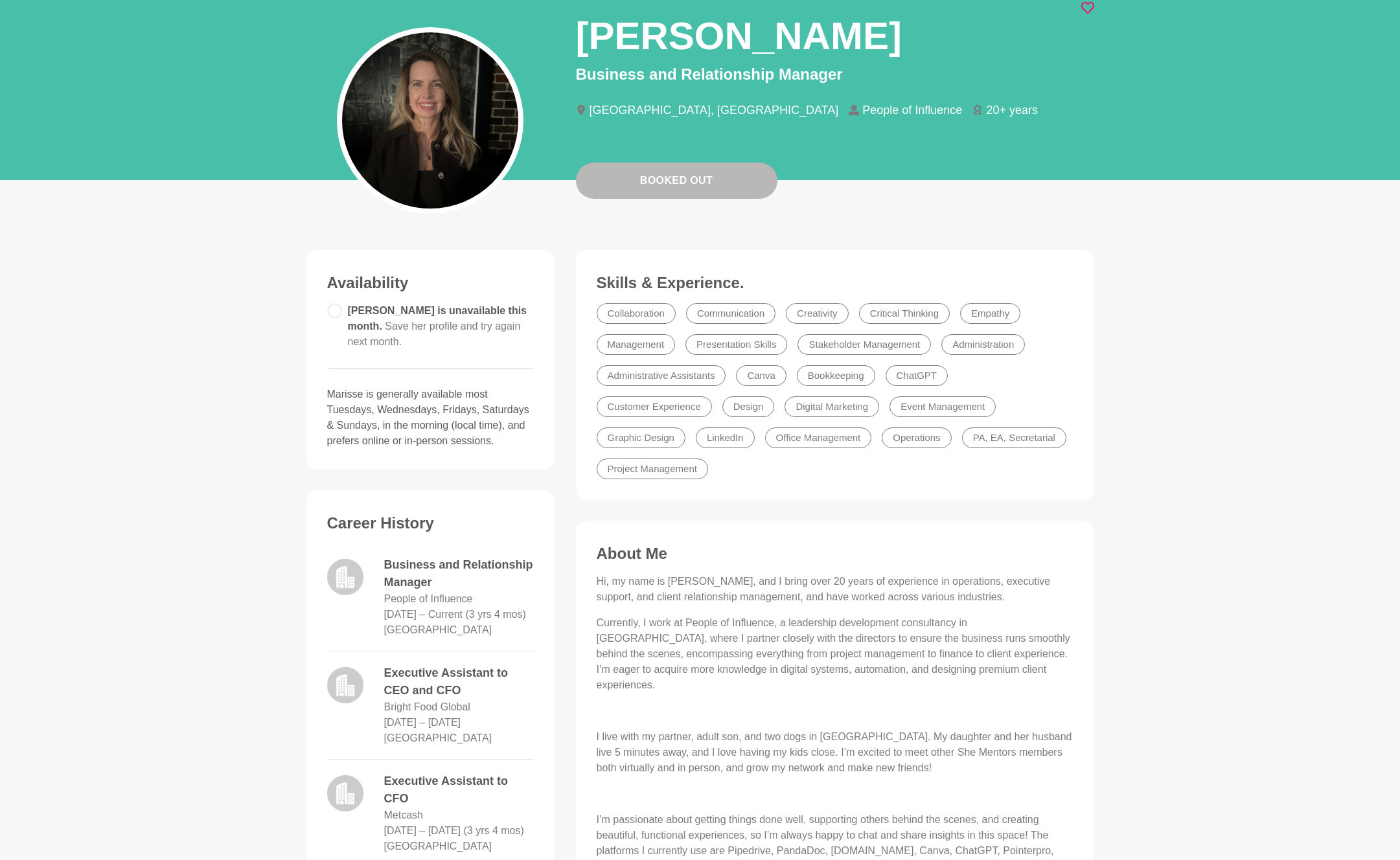
scroll to position [0, 0]
